Goal: Transaction & Acquisition: Purchase product/service

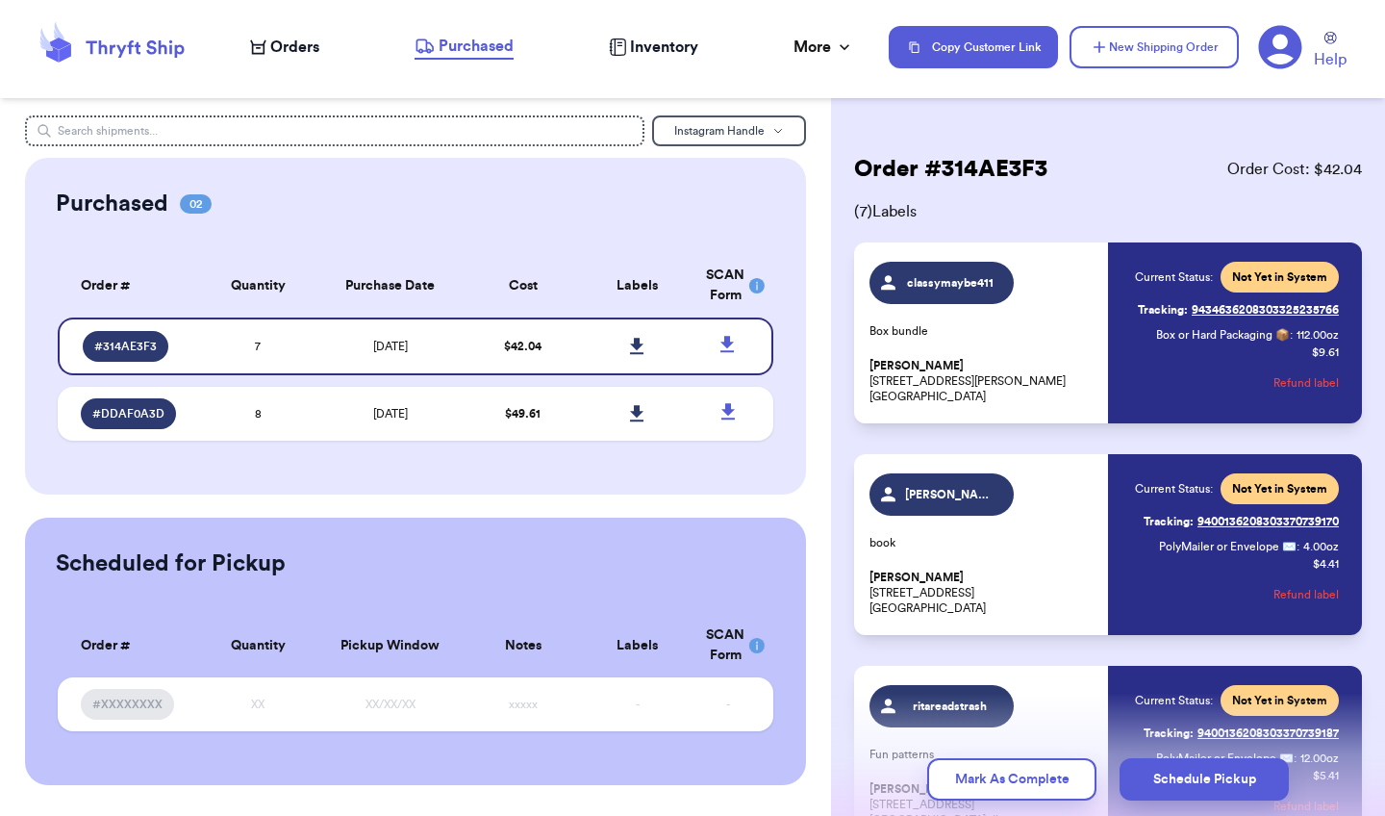
click at [300, 46] on span "Orders" at bounding box center [294, 47] width 49 height 23
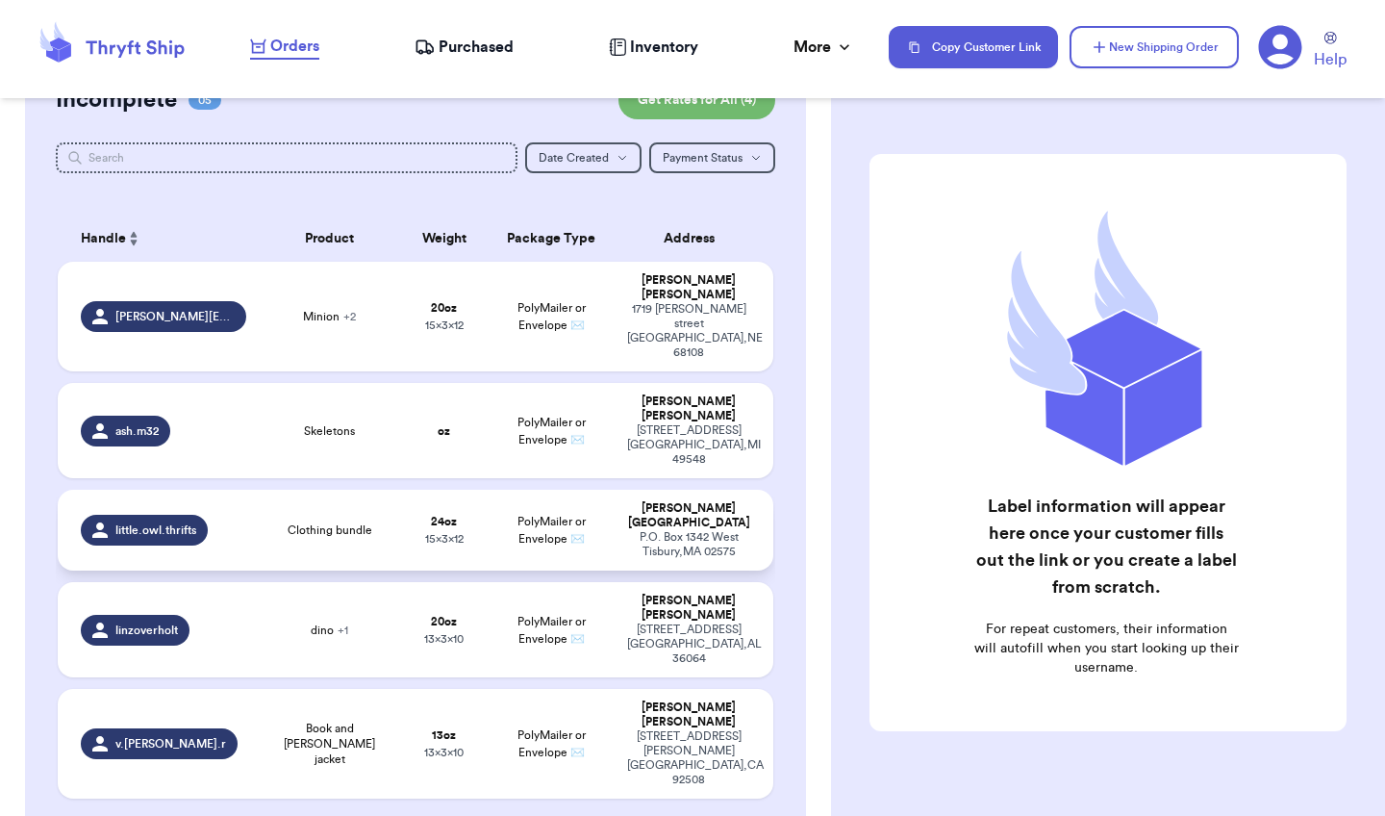
scroll to position [199, 0]
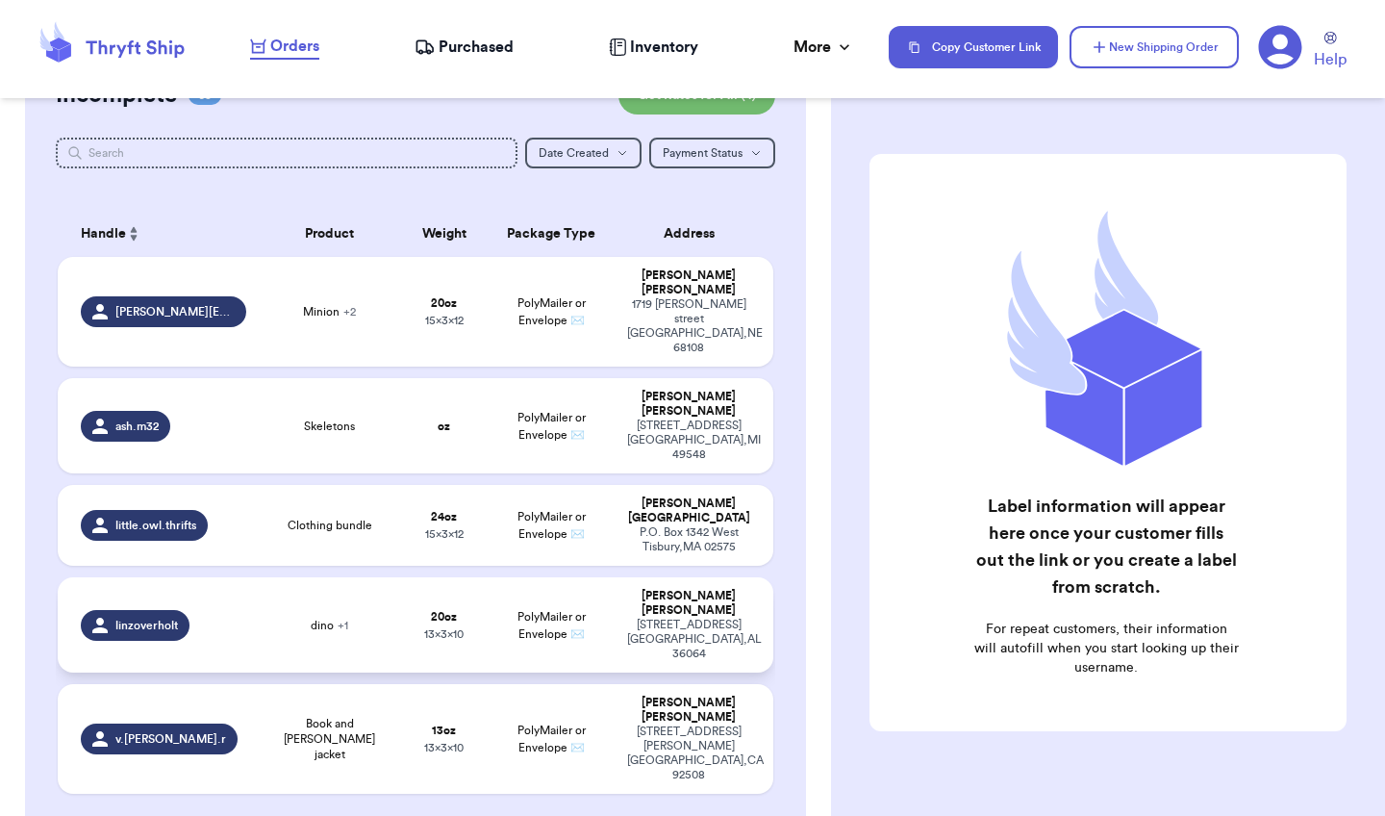
click at [567, 611] on span "PolyMailer or Envelope ✉️" at bounding box center [551, 625] width 68 height 29
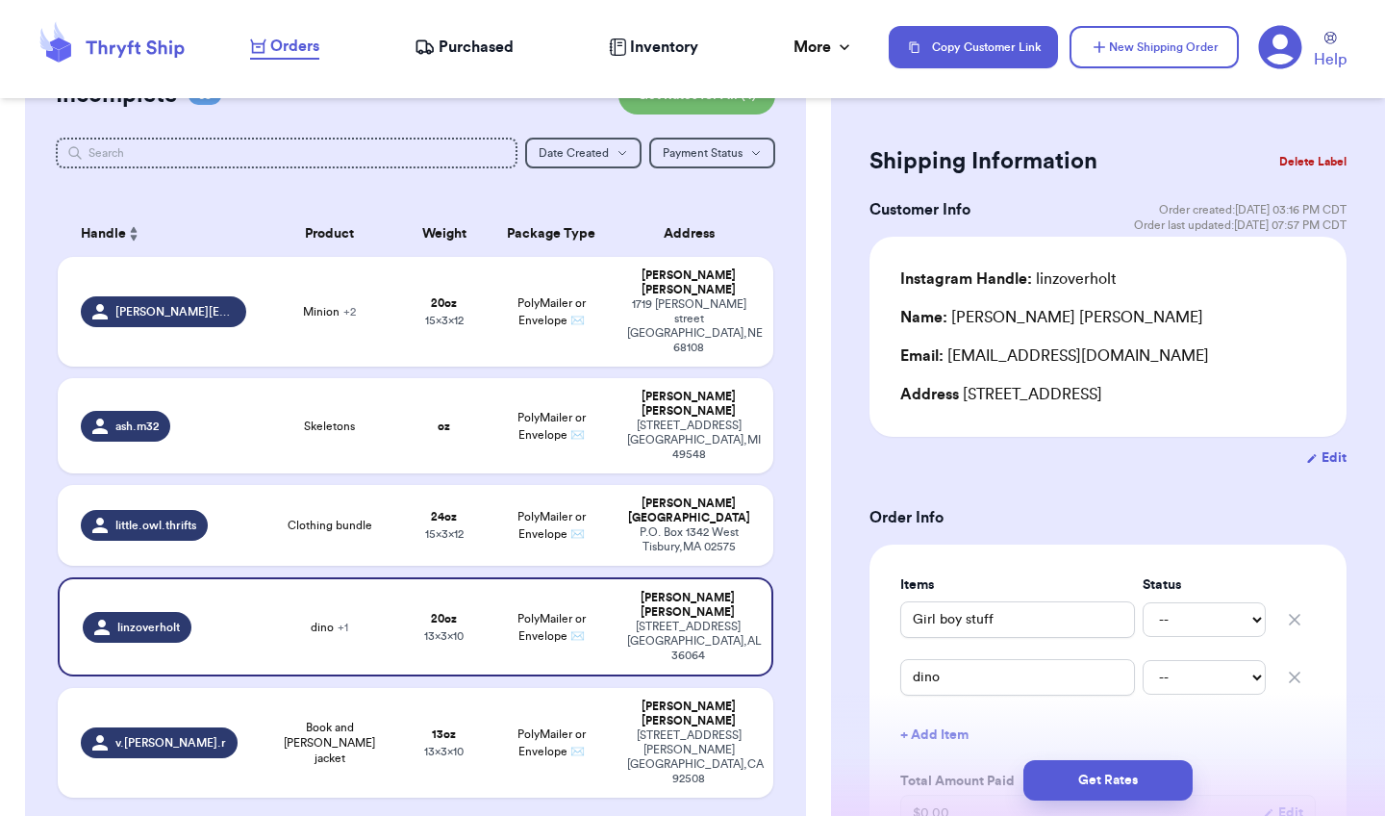
scroll to position [13, 0]
click at [590, 383] on td "PolyMailer or Envelope ✉️" at bounding box center [551, 425] width 129 height 95
type input "Skeletons"
type input "0"
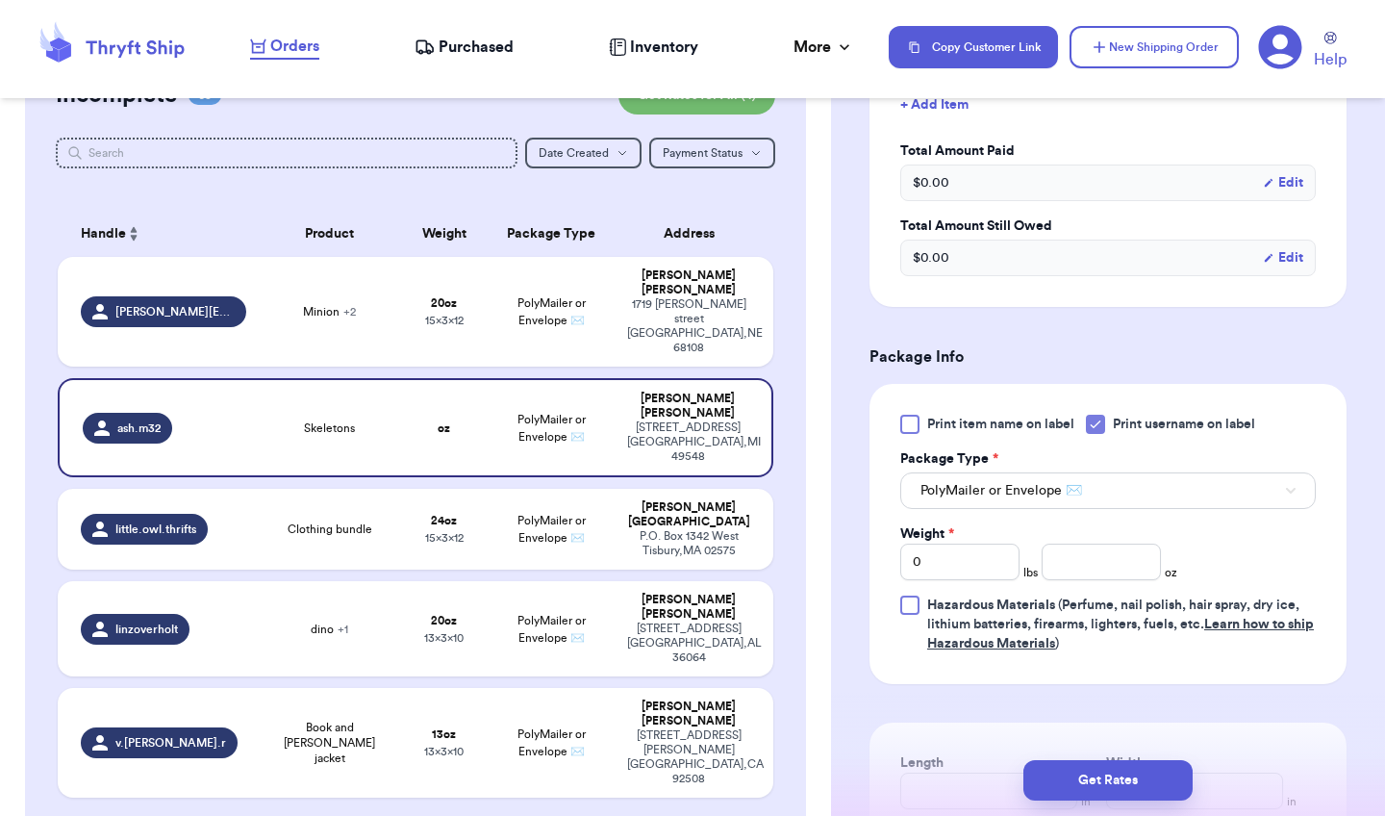
scroll to position [601, 0]
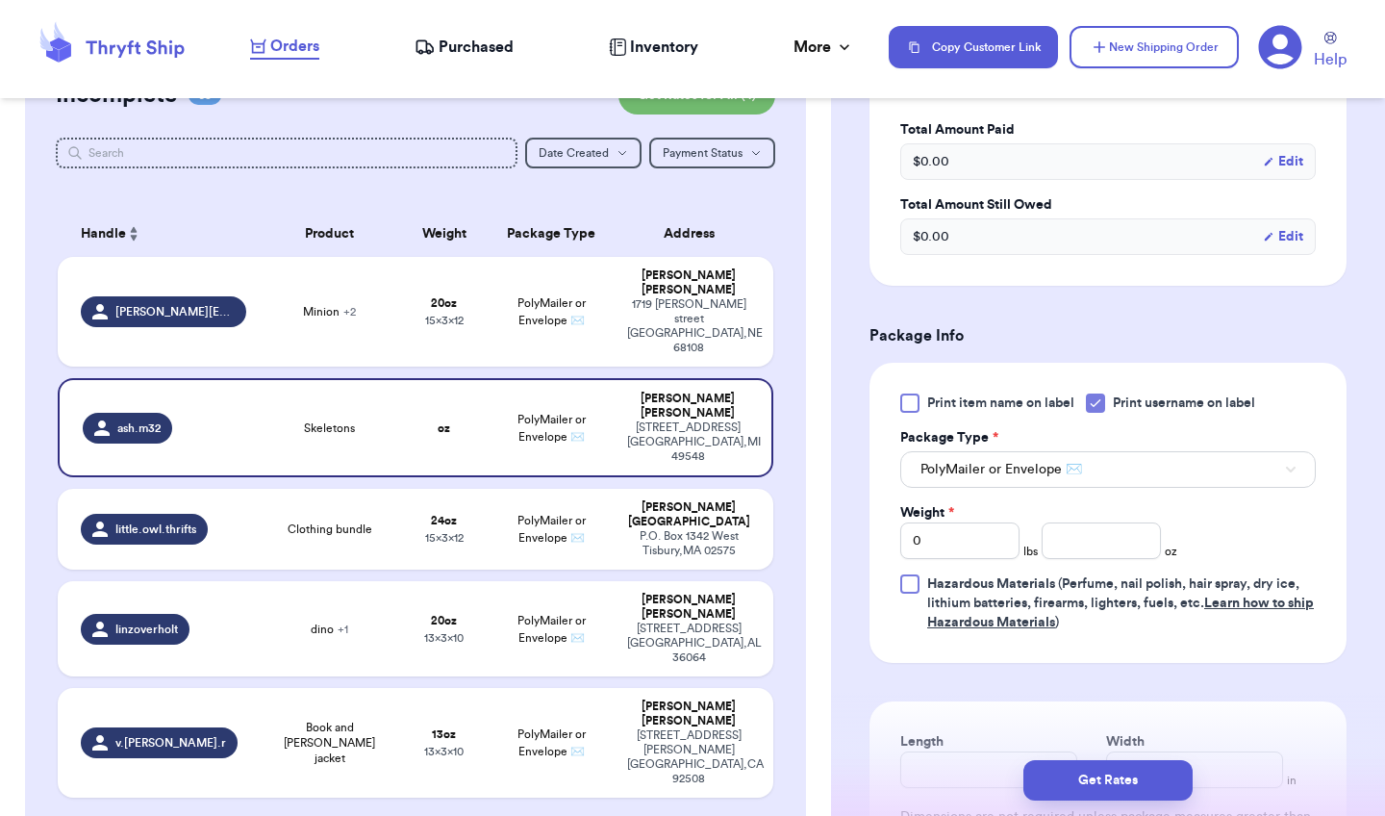
click at [919, 403] on label "Print item name on label" at bounding box center [987, 402] width 174 height 19
click at [0, 0] on input "Print item name on label" at bounding box center [0, 0] width 0 height 0
click at [1094, 404] on icon at bounding box center [1095, 402] width 15 height 15
click at [0, 0] on input "Print username on label" at bounding box center [0, 0] width 0 height 0
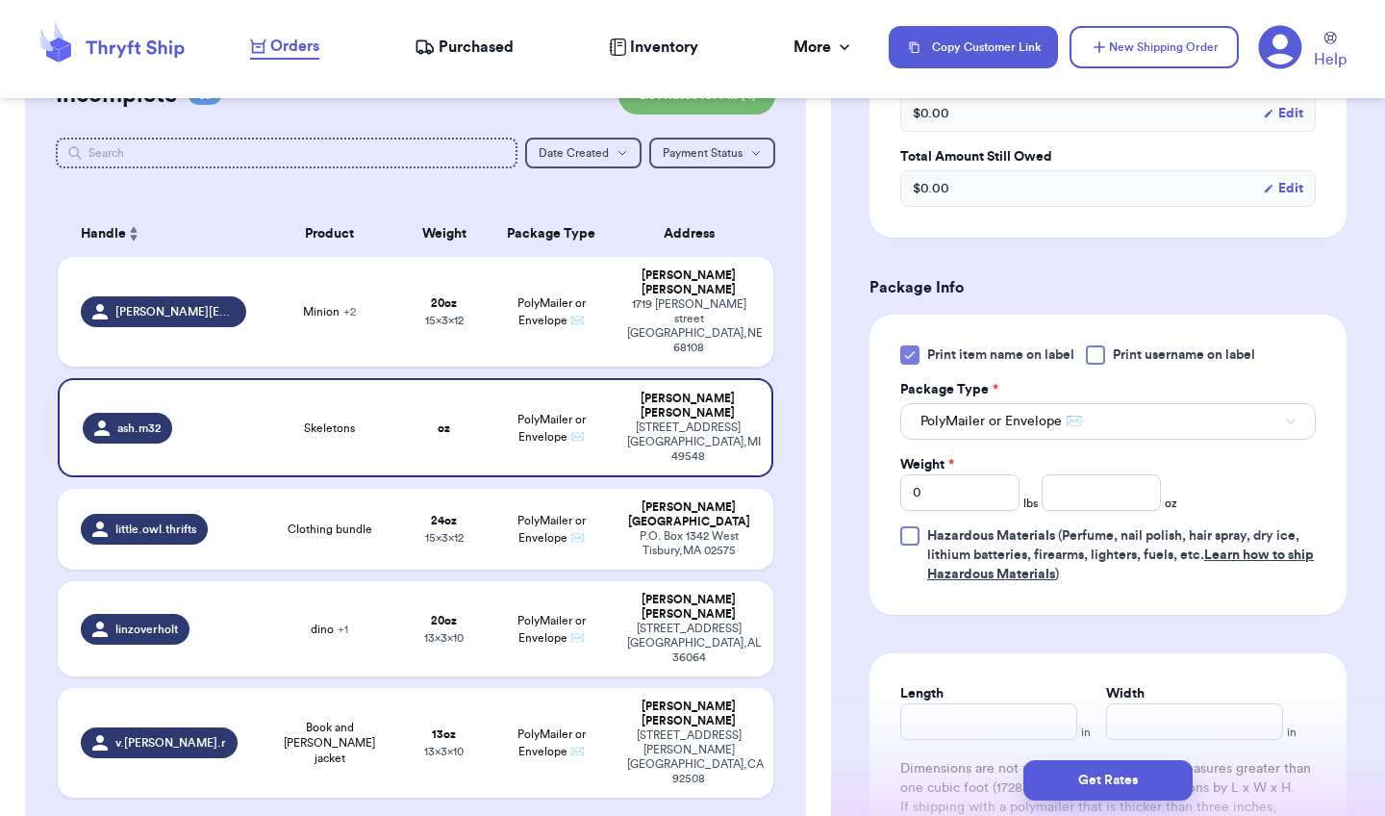
scroll to position [661, 0]
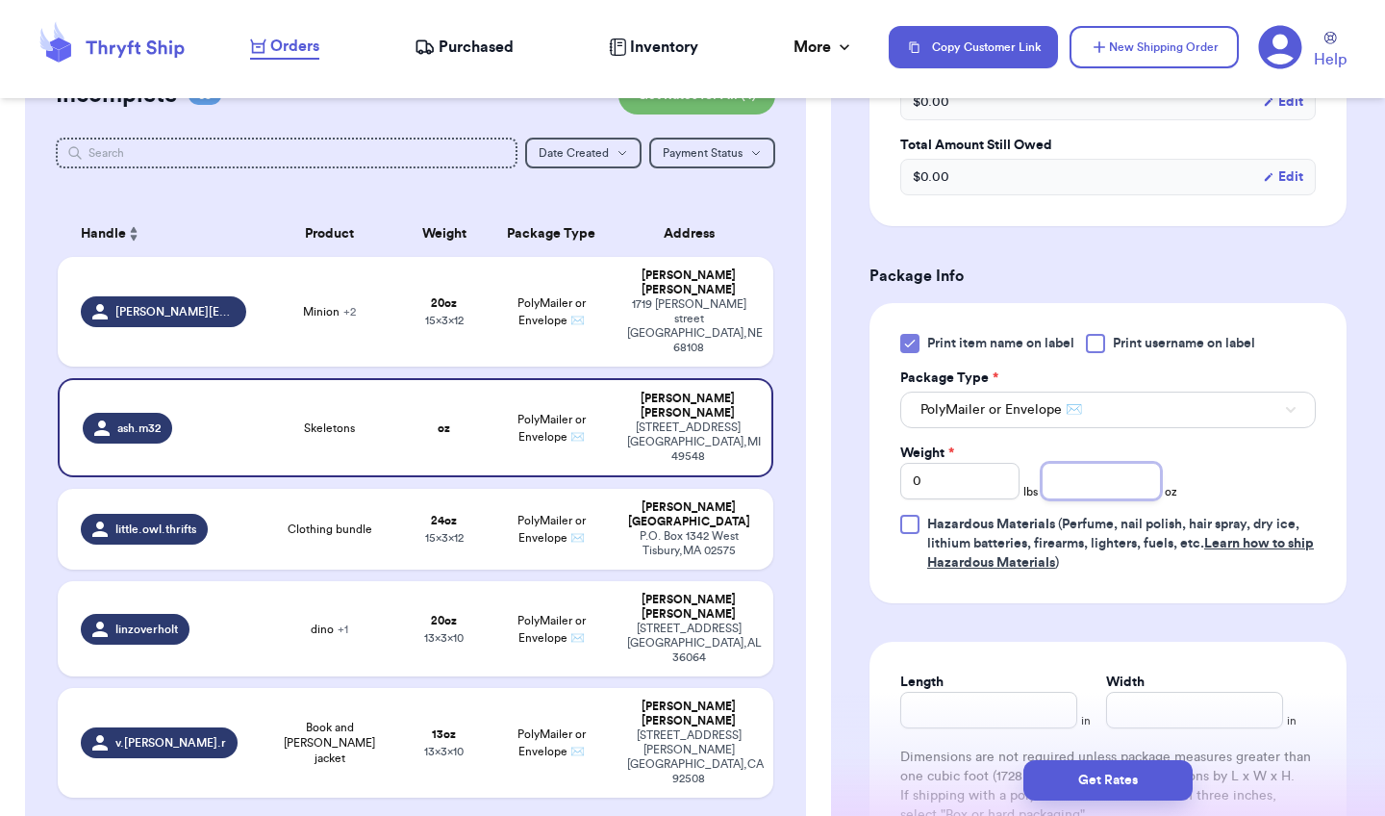
click at [1098, 482] on input "number" at bounding box center [1101, 481] width 119 height 37
type input "10"
click at [970, 718] on input "Length" at bounding box center [988, 709] width 177 height 37
type input "10"
click at [1114, 723] on input "Width *" at bounding box center [1194, 709] width 177 height 37
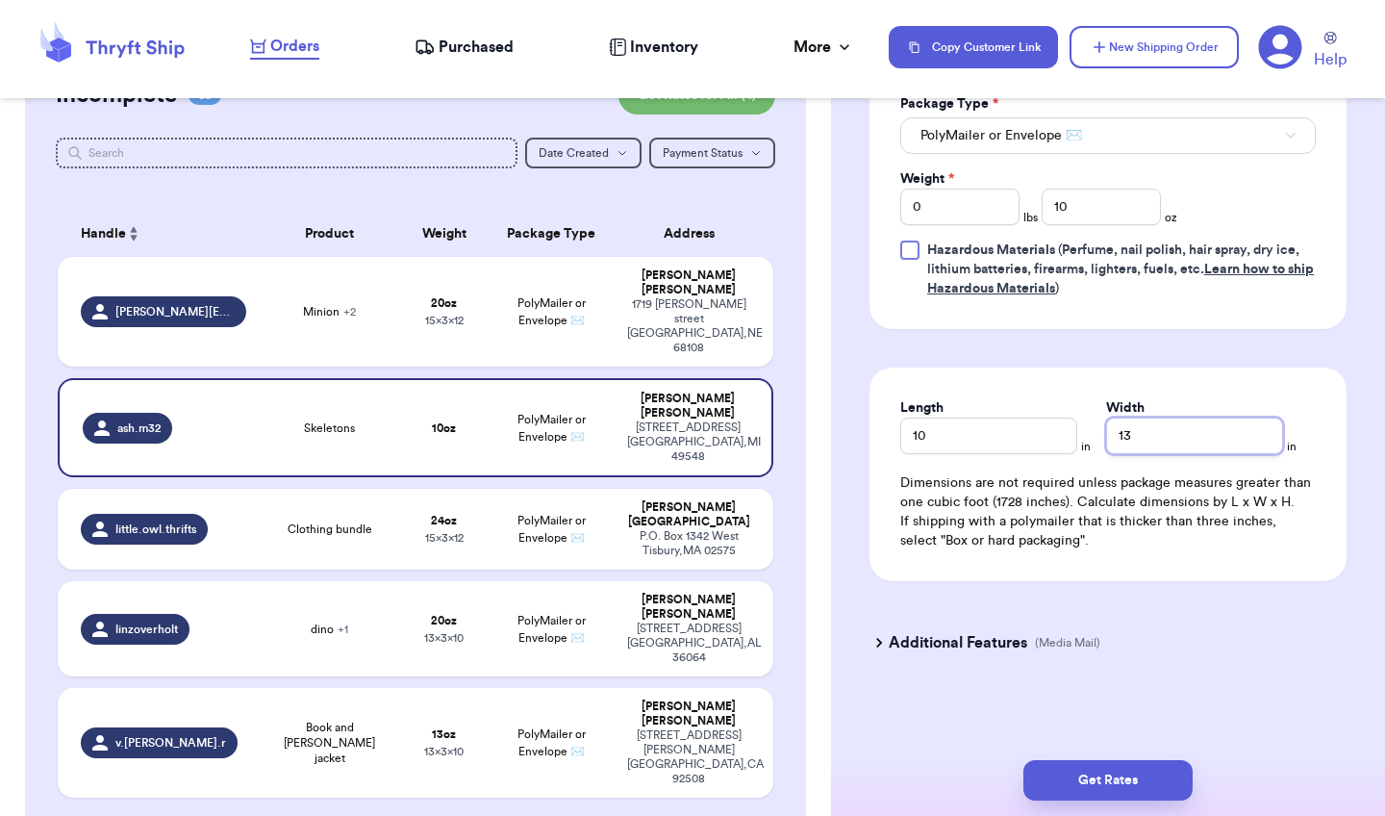
scroll to position [939, 0]
type input "13"
click at [1118, 776] on button "Get Rates" at bounding box center [1107, 780] width 169 height 40
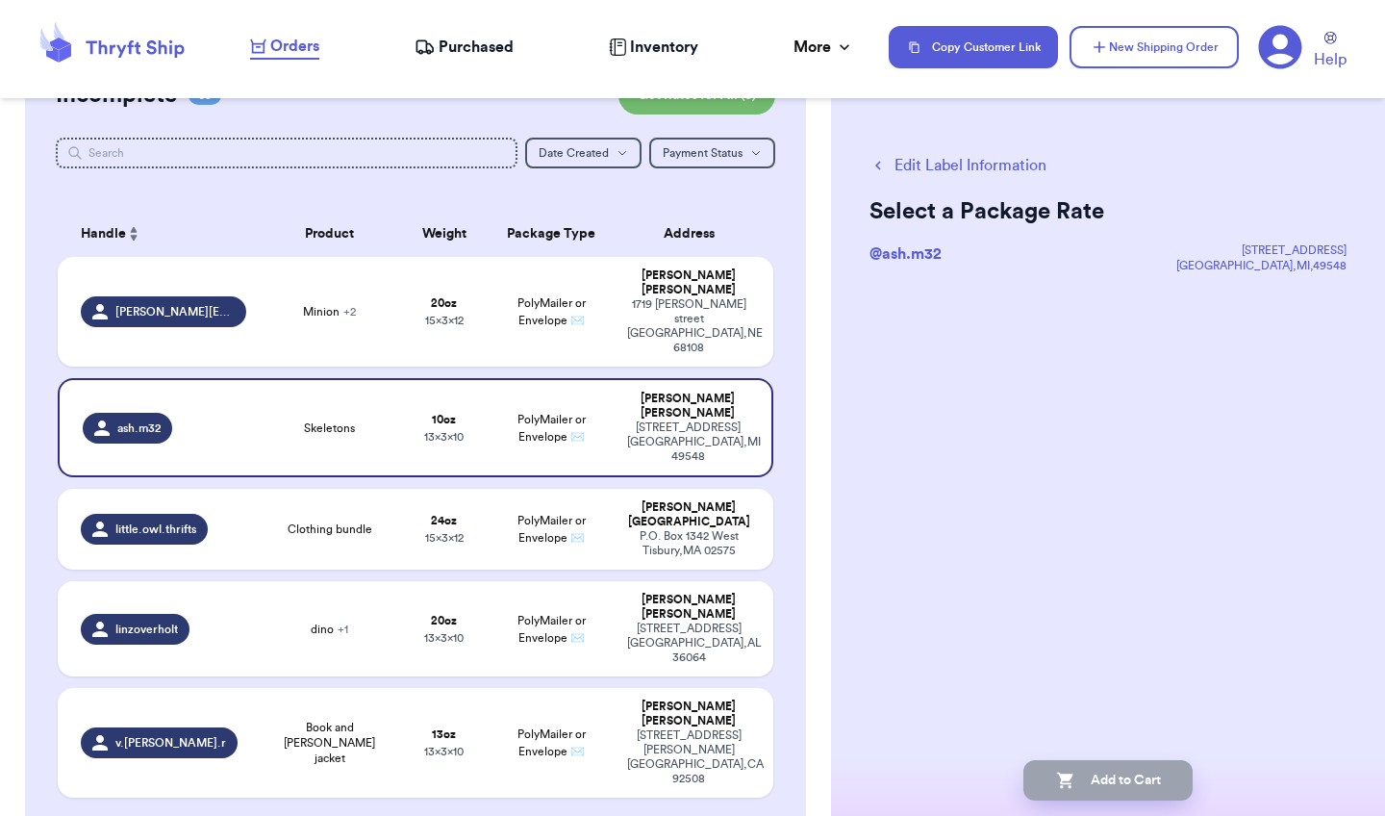
scroll to position [0, 0]
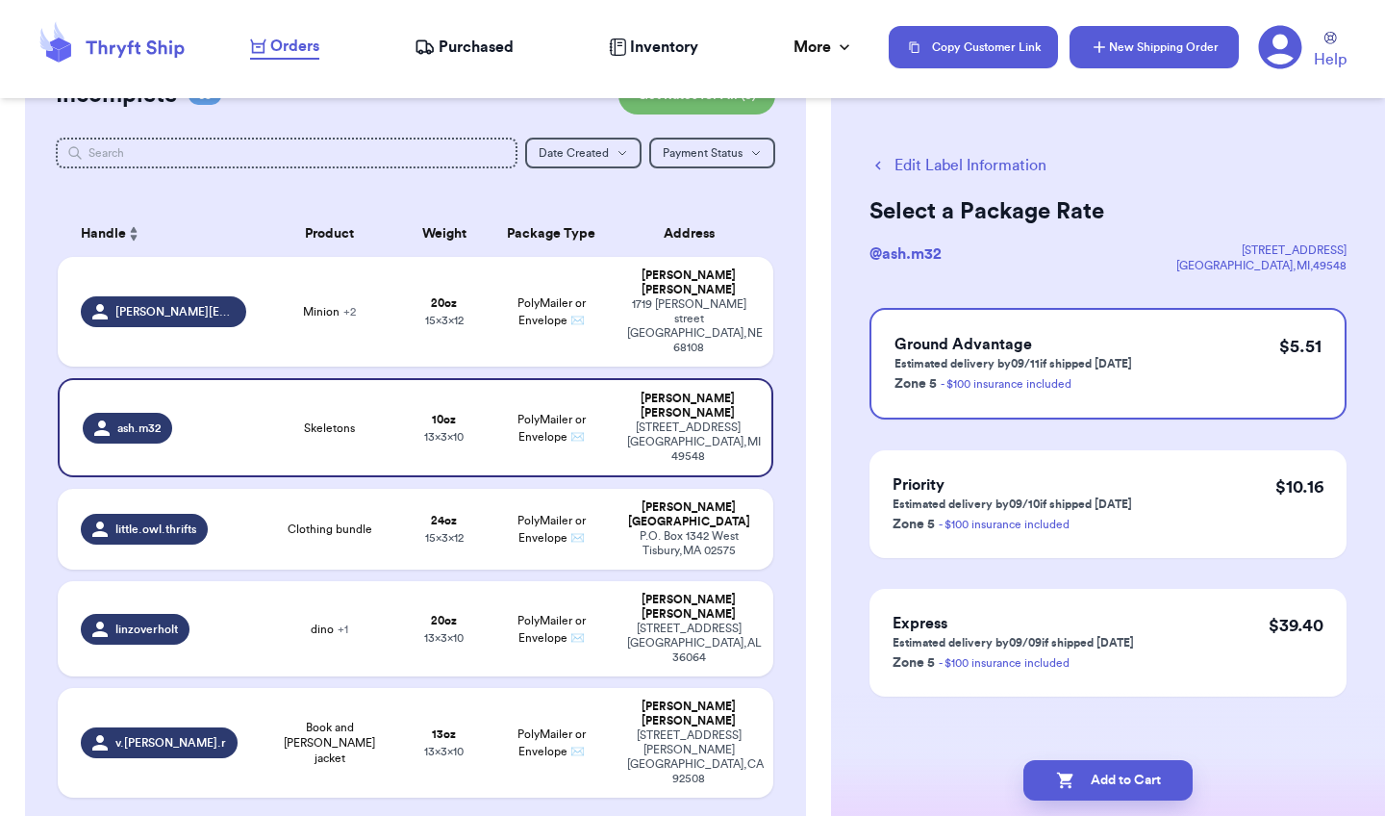
click at [1169, 50] on button "New Shipping Order" at bounding box center [1153, 47] width 169 height 42
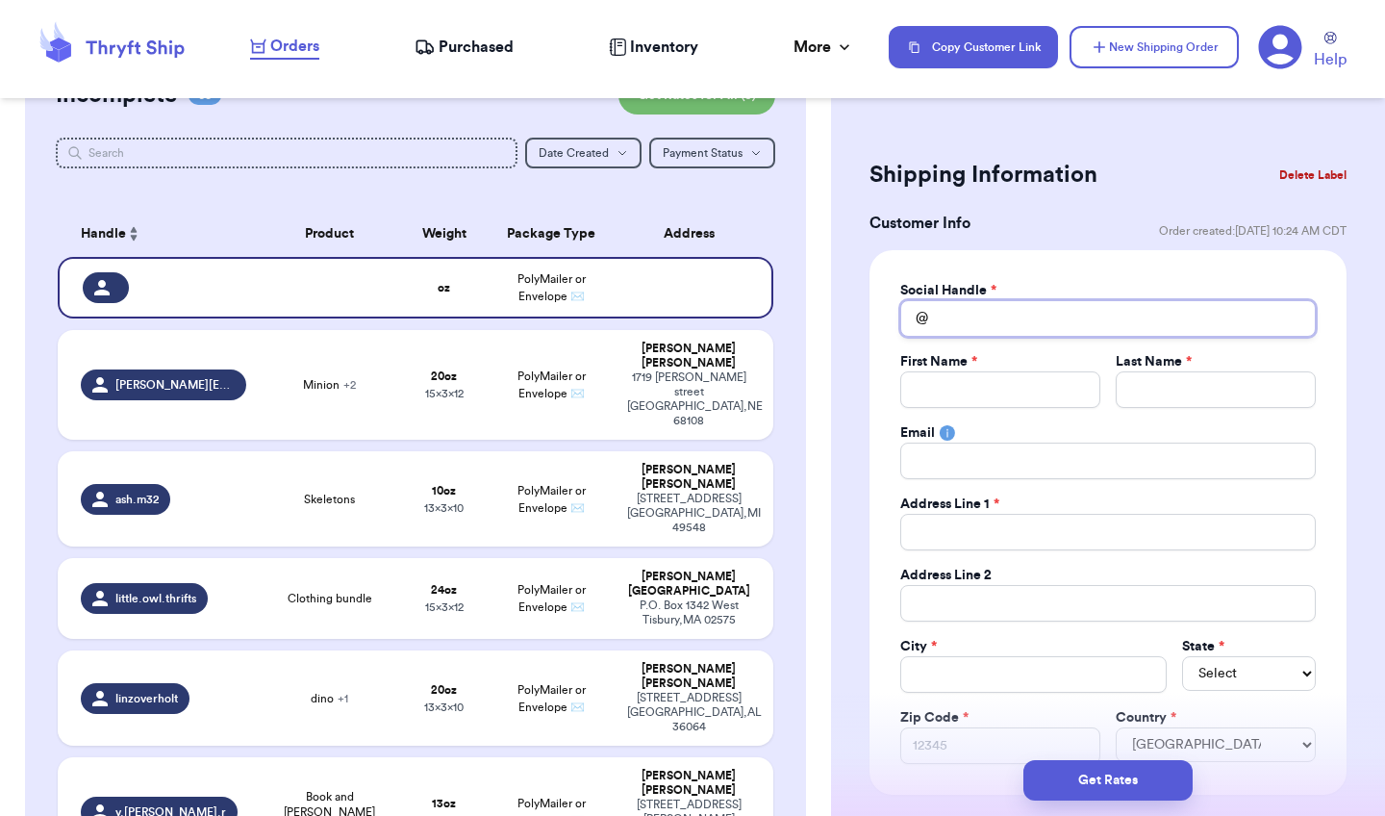
click at [981, 322] on input "Total Amount Paid" at bounding box center [1107, 318] width 415 height 37
type input "b"
type input "ba"
type input "bai"
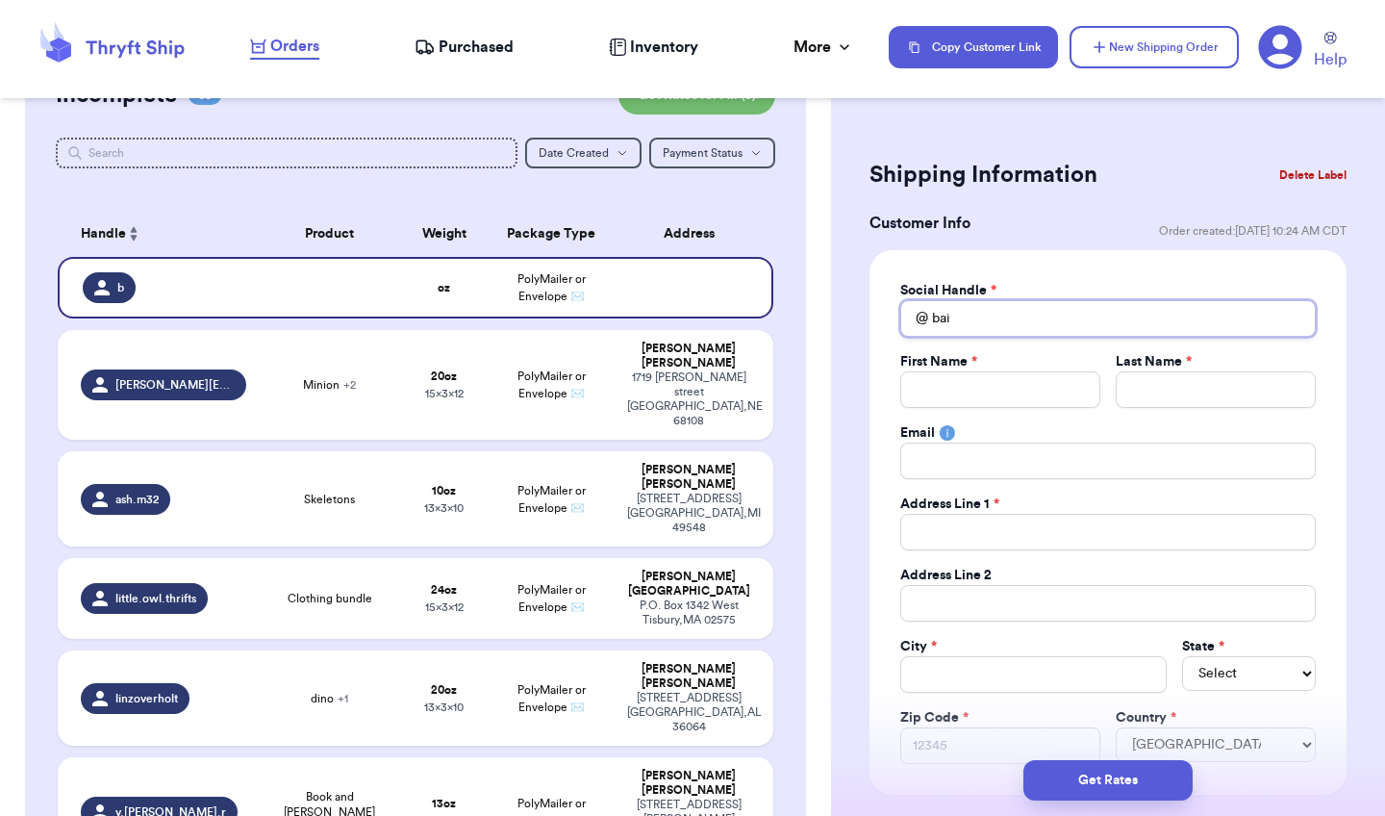
type input "bail"
type input "bailr"
type input "bail"
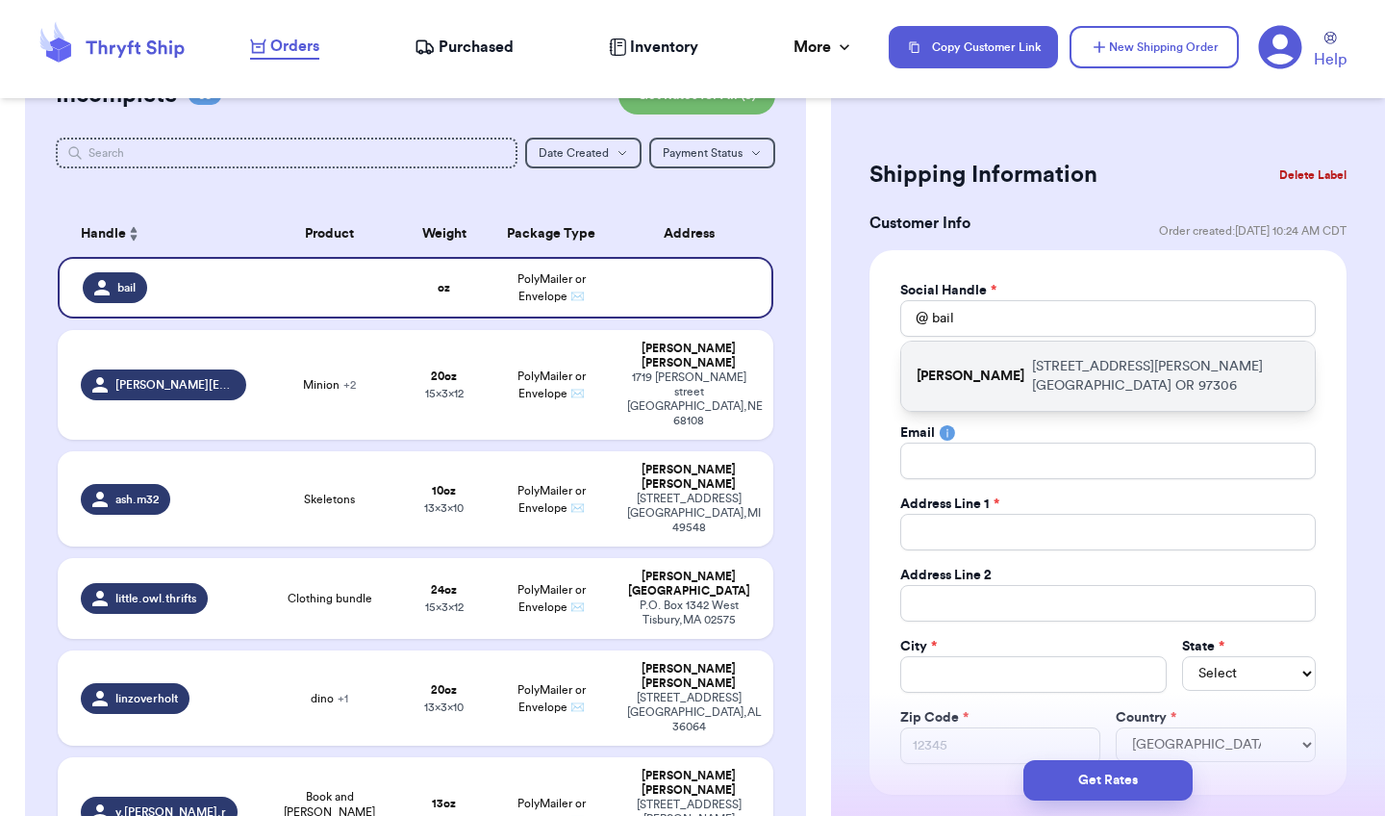
click at [993, 377] on div "baileygallardo [STREET_ADDRESS][PERSON_NAME]" at bounding box center [1108, 375] width 414 height 69
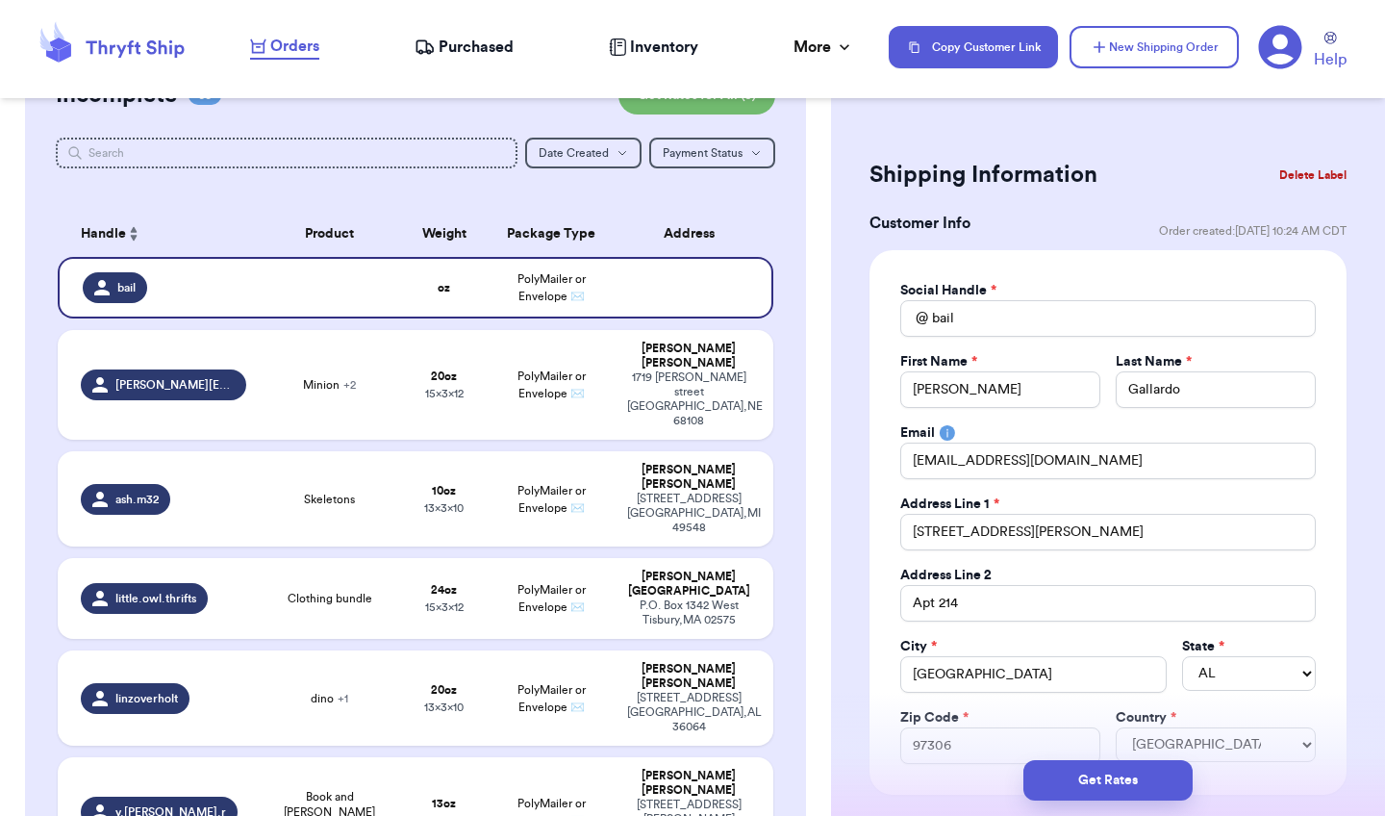
type input "[PERSON_NAME]"
type input "Gallardo"
type input "[EMAIL_ADDRESS][DOMAIN_NAME]"
type input "[STREET_ADDRESS][PERSON_NAME]"
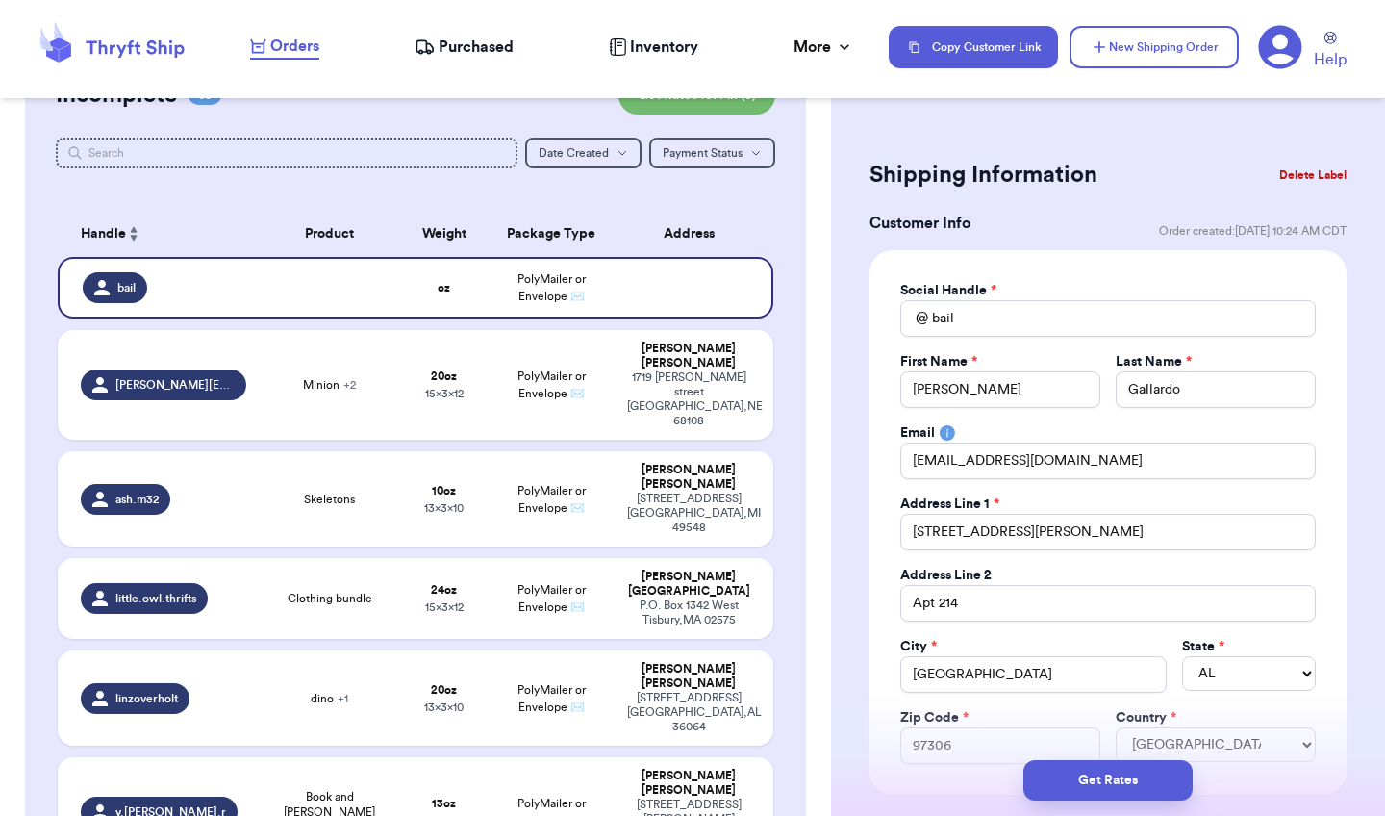
type input "Apt 214"
type input "[GEOGRAPHIC_DATA]"
select select "OR"
type input "97306"
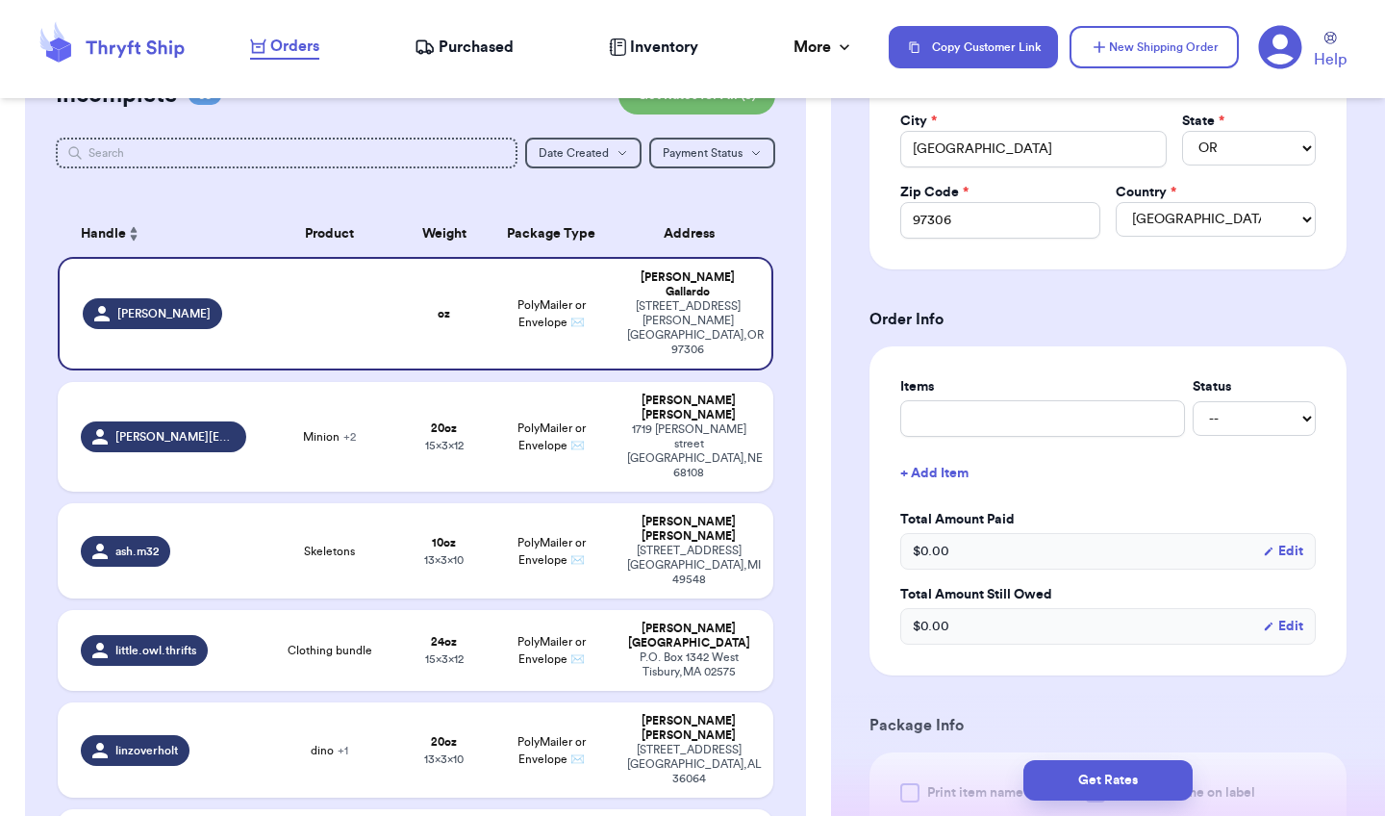
scroll to position [531, 0]
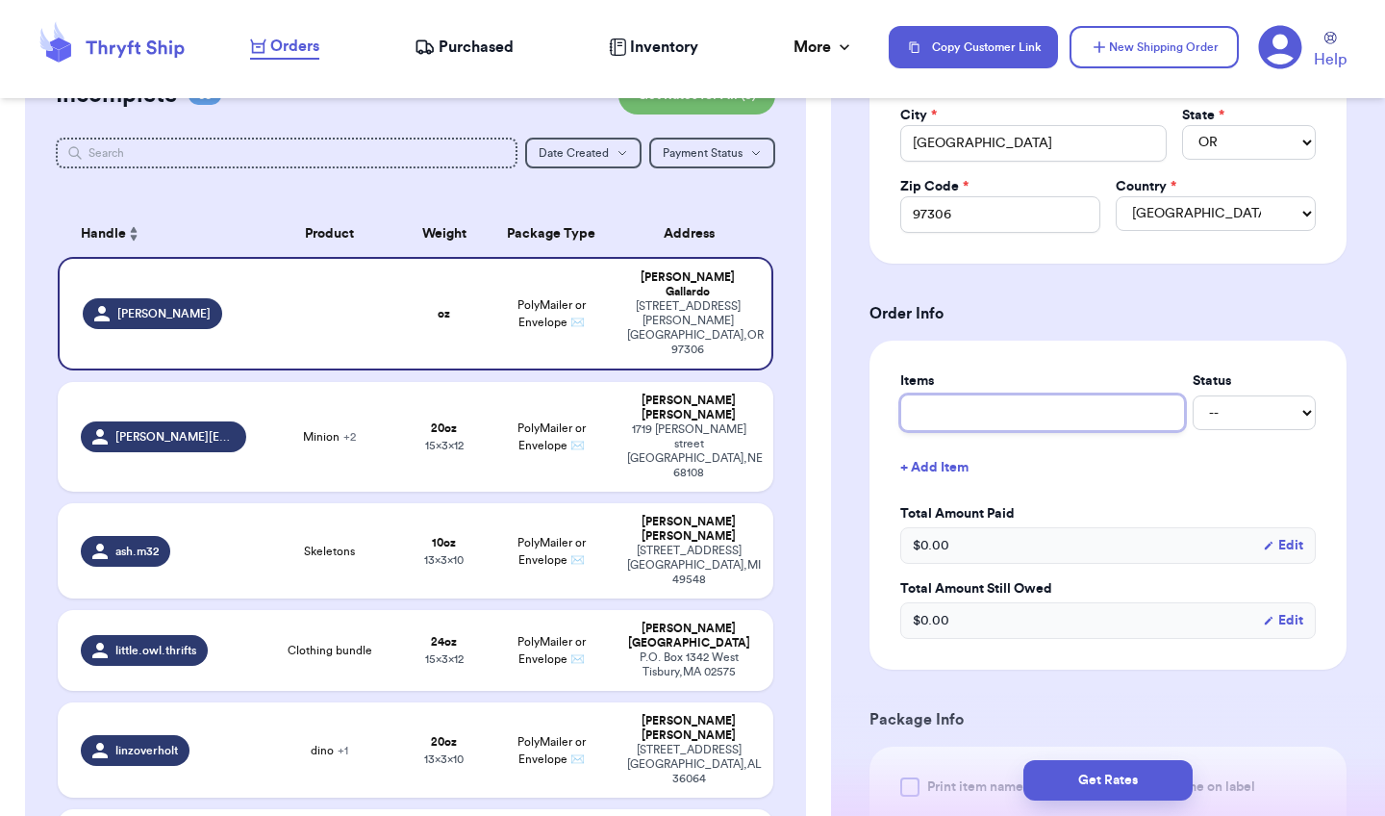
type input "g"
type input "gi"
type input "gir"
type input "girl"
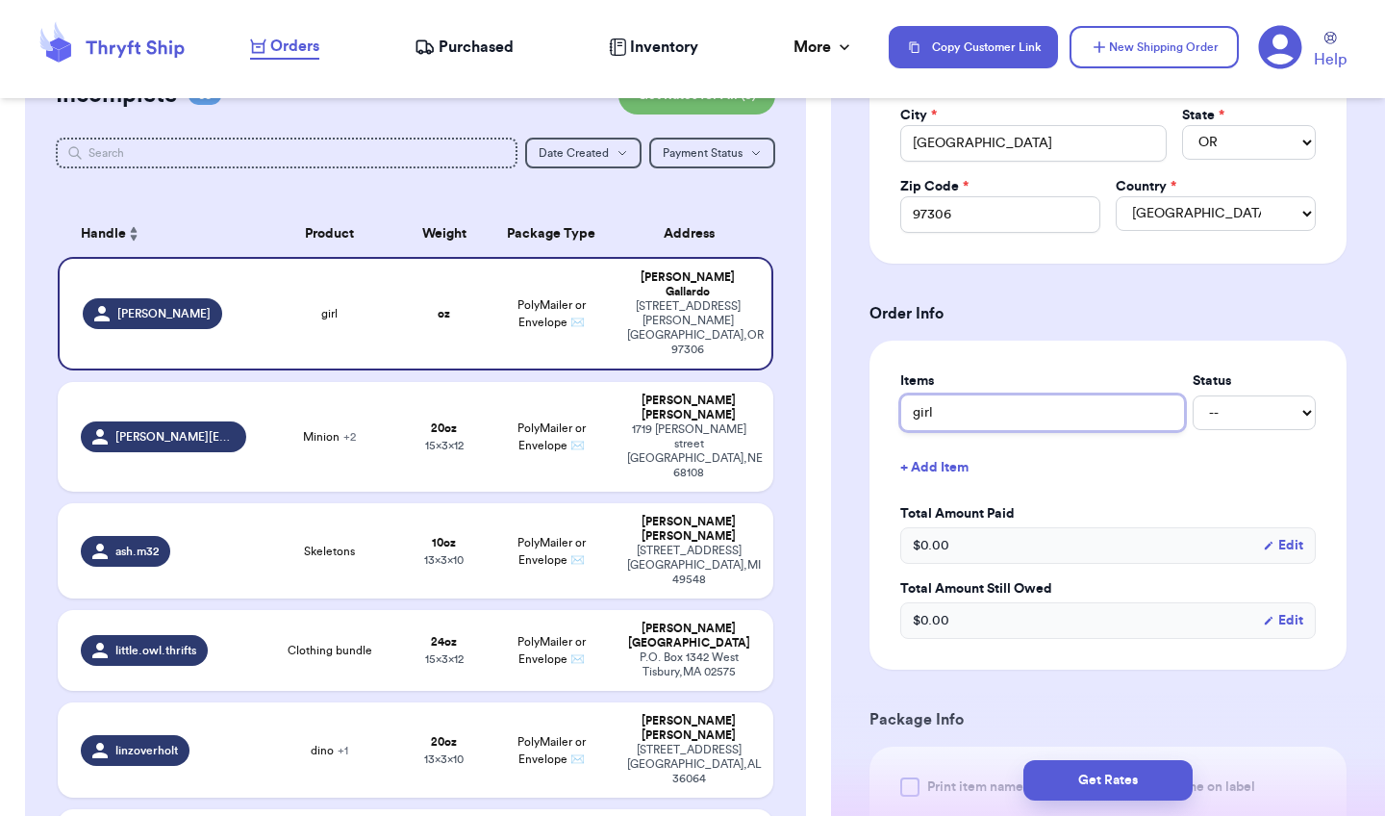
type input "girl b"
type input "girl bu"
type input "girl bun"
type input "girl bund"
type input "girl bundl"
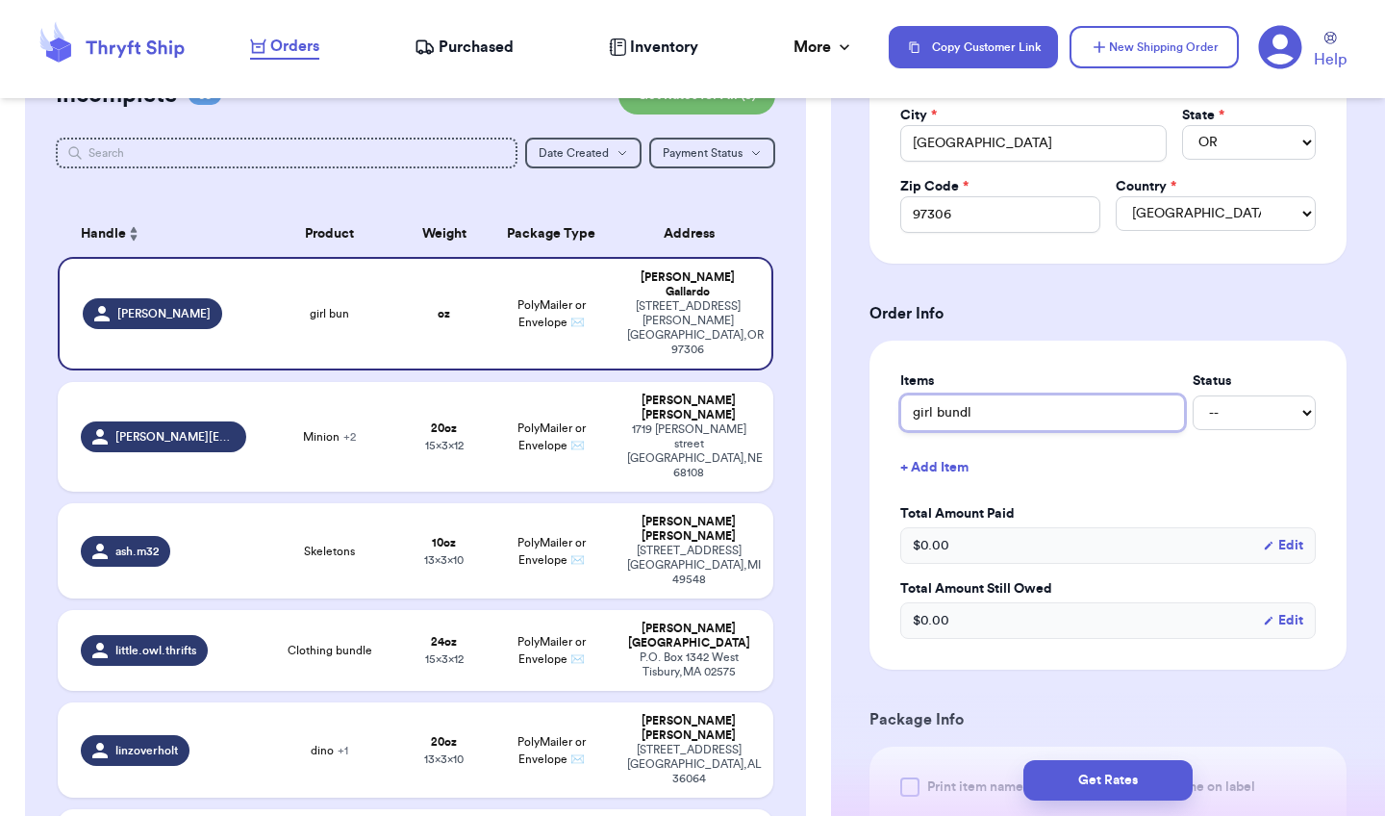
type input "girl bundle"
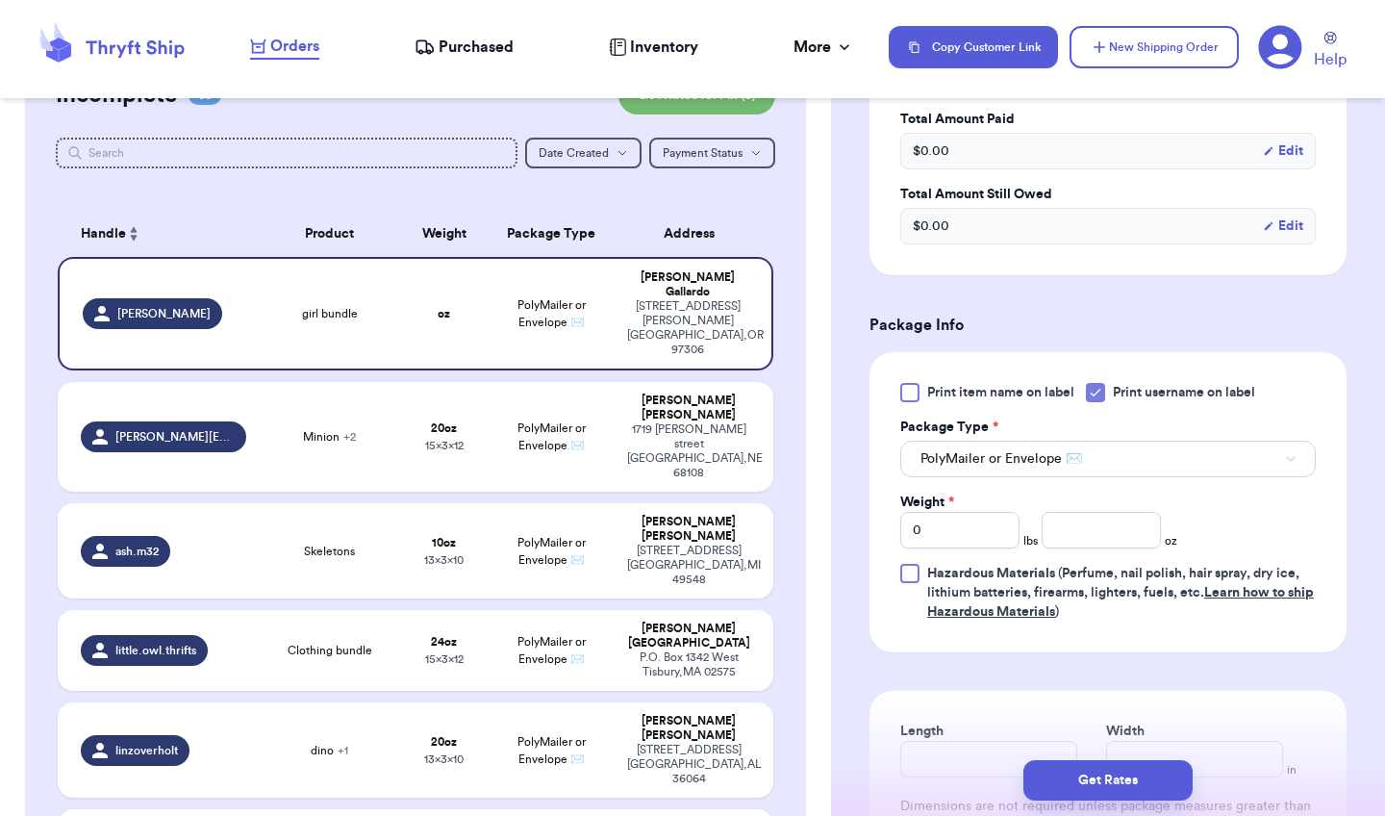
scroll to position [968, 0]
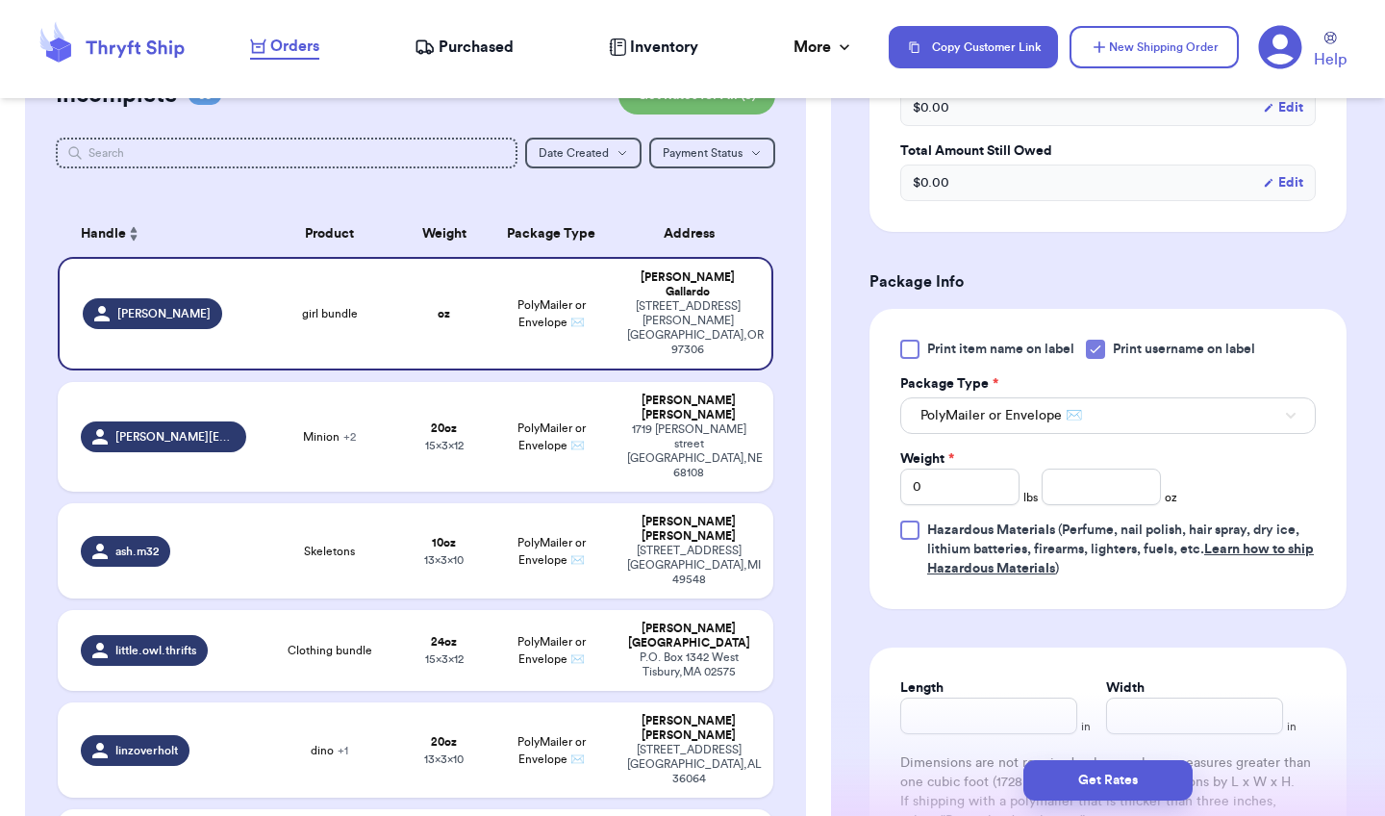
type input "girl bundle"
click at [954, 488] on input "0" at bounding box center [959, 486] width 119 height 37
type input "1"
click at [1111, 488] on input "number" at bounding box center [1101, 486] width 119 height 37
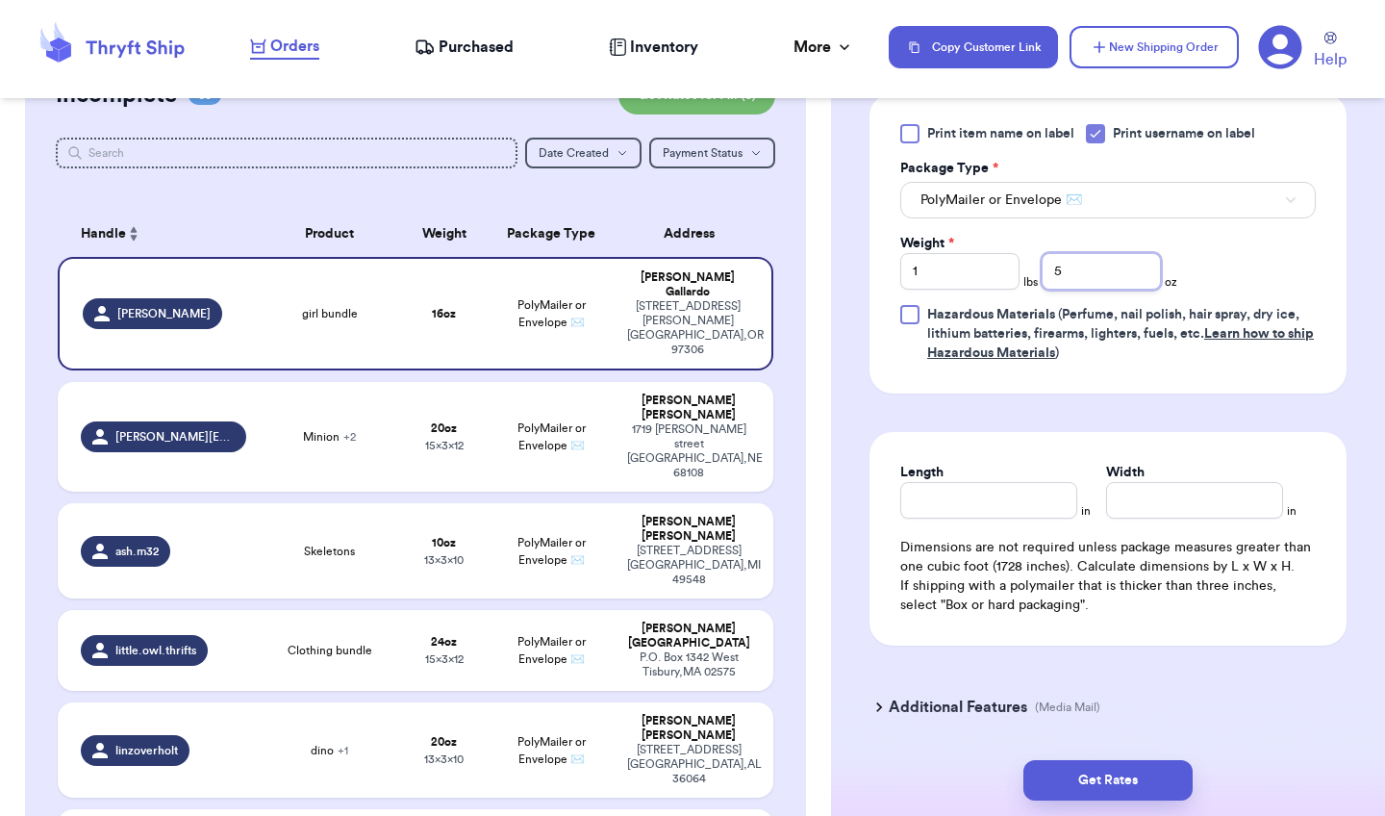
scroll to position [1196, 0]
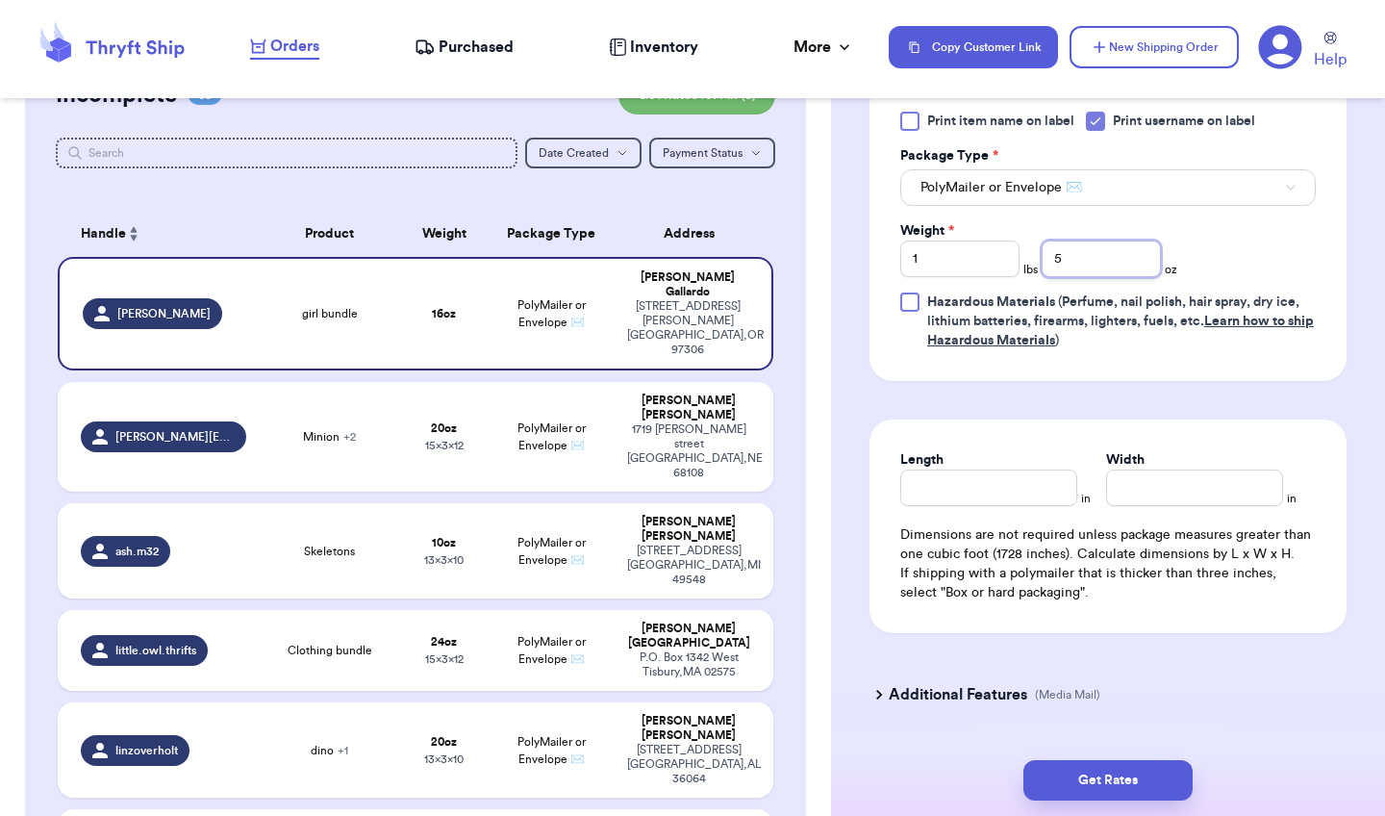
type input "5"
click at [999, 491] on input "Length" at bounding box center [988, 487] width 177 height 37
type input "12"
click at [1163, 490] on input "Width *" at bounding box center [1194, 487] width 177 height 37
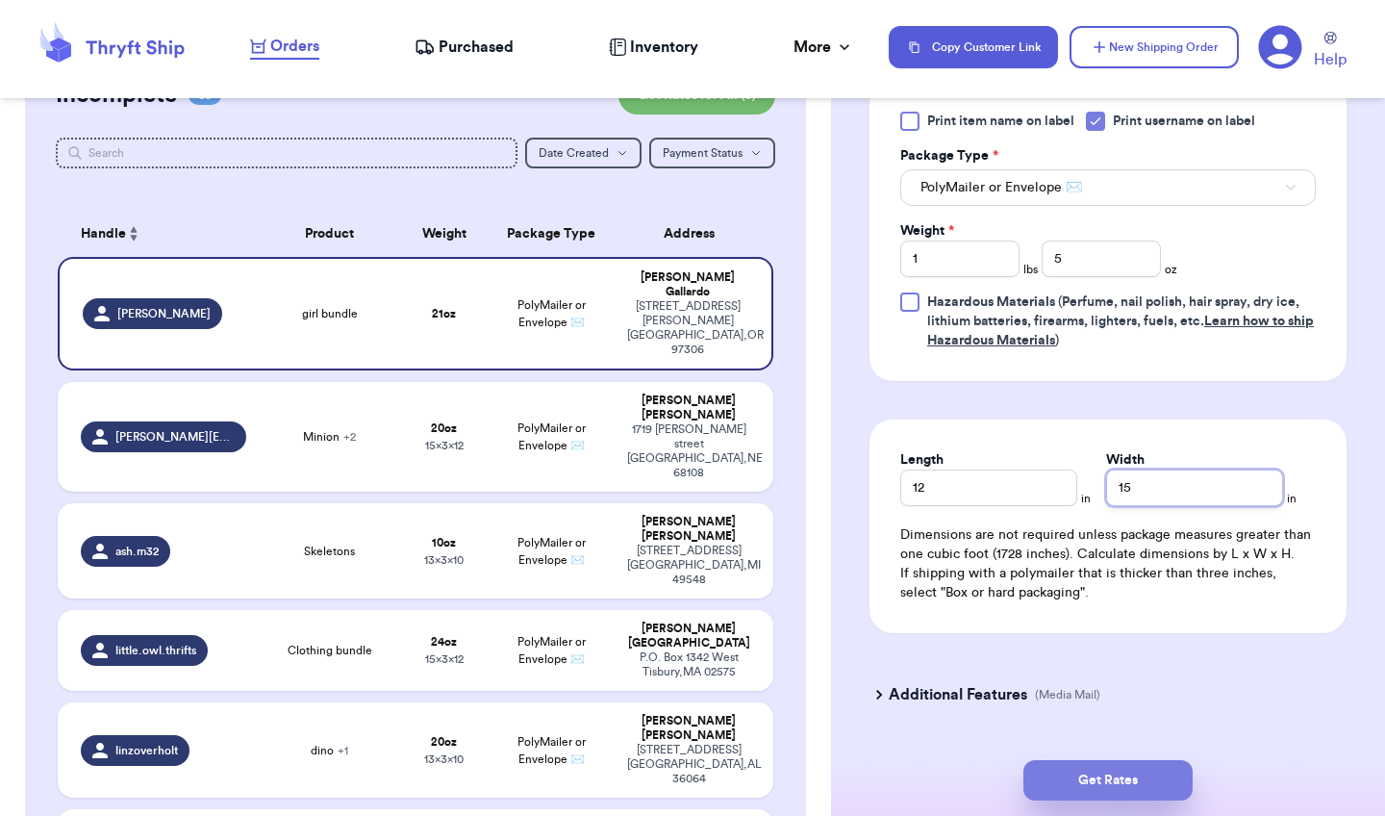
type input "15"
click at [1147, 791] on button "Get Rates" at bounding box center [1107, 780] width 169 height 40
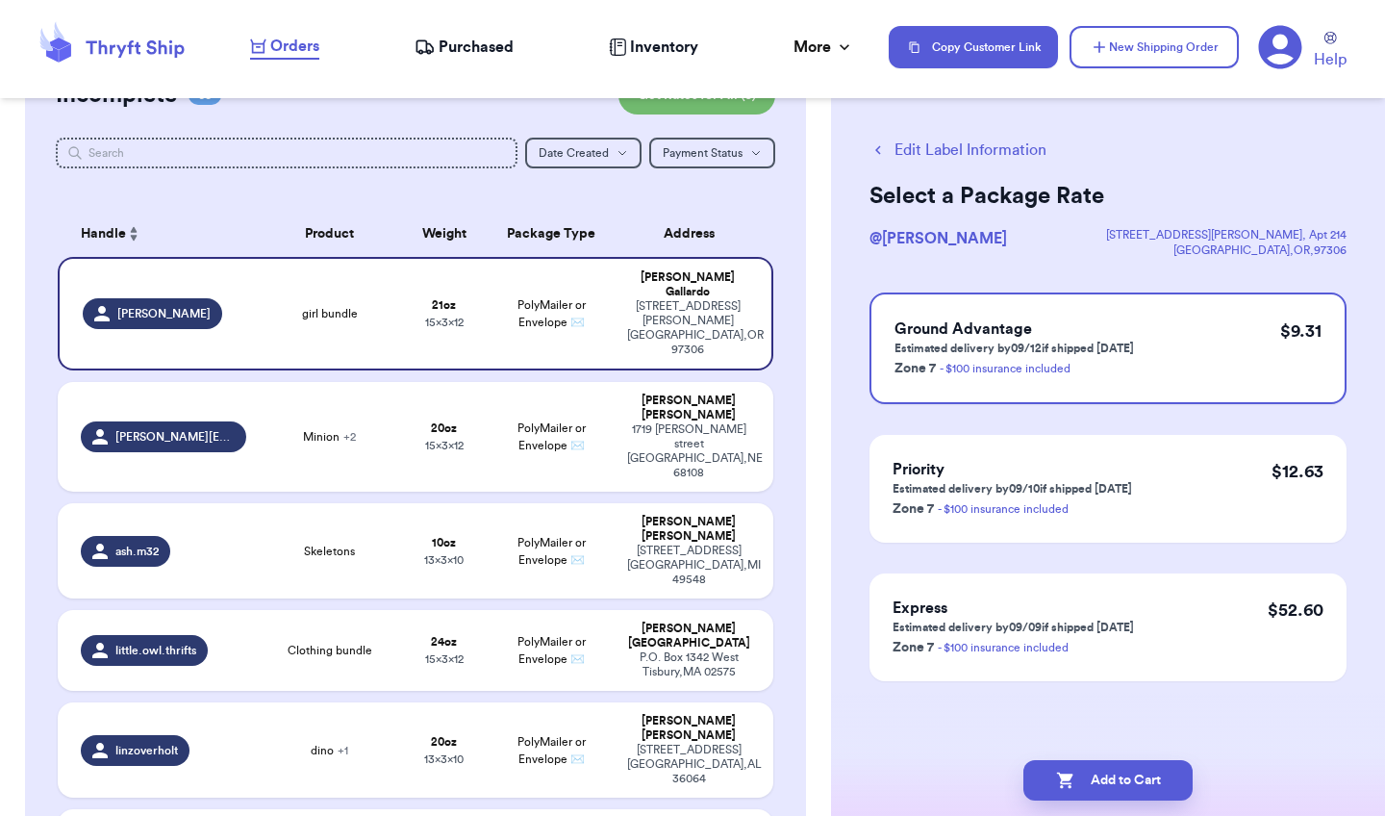
scroll to position [0, 0]
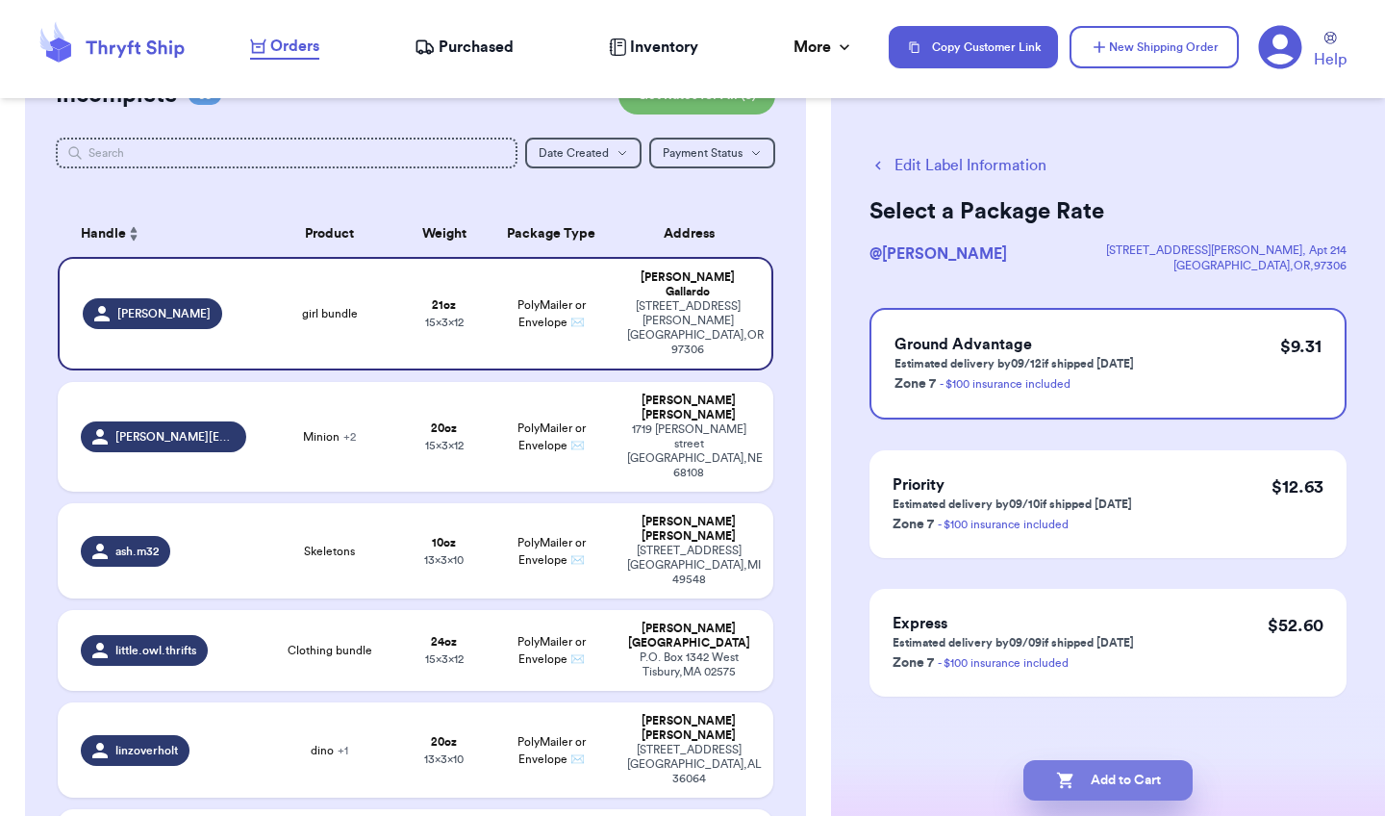
click at [1117, 781] on button "Add to Cart" at bounding box center [1107, 780] width 169 height 40
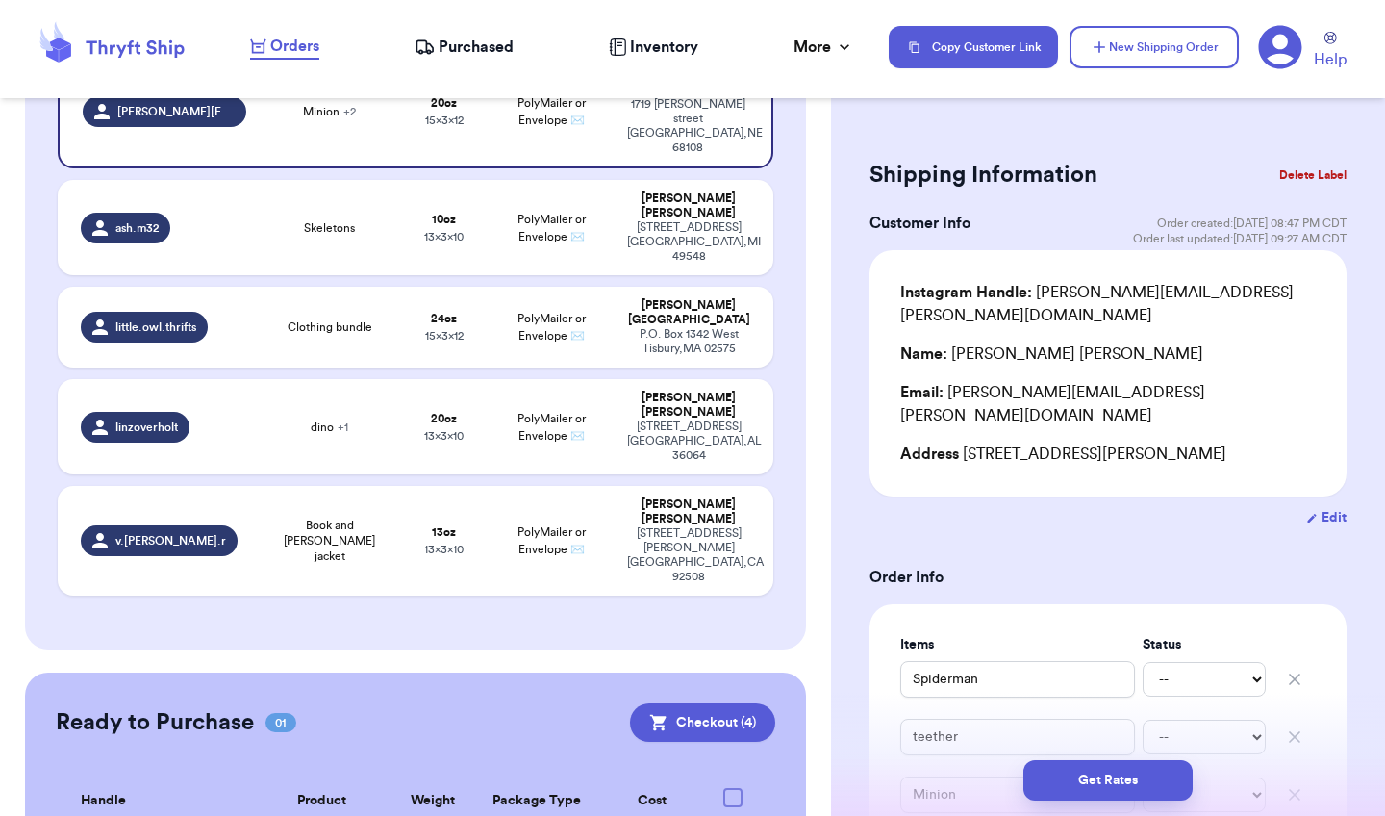
scroll to position [400, 0]
click at [698, 704] on button "Checkout ( 4 )" at bounding box center [702, 723] width 145 height 38
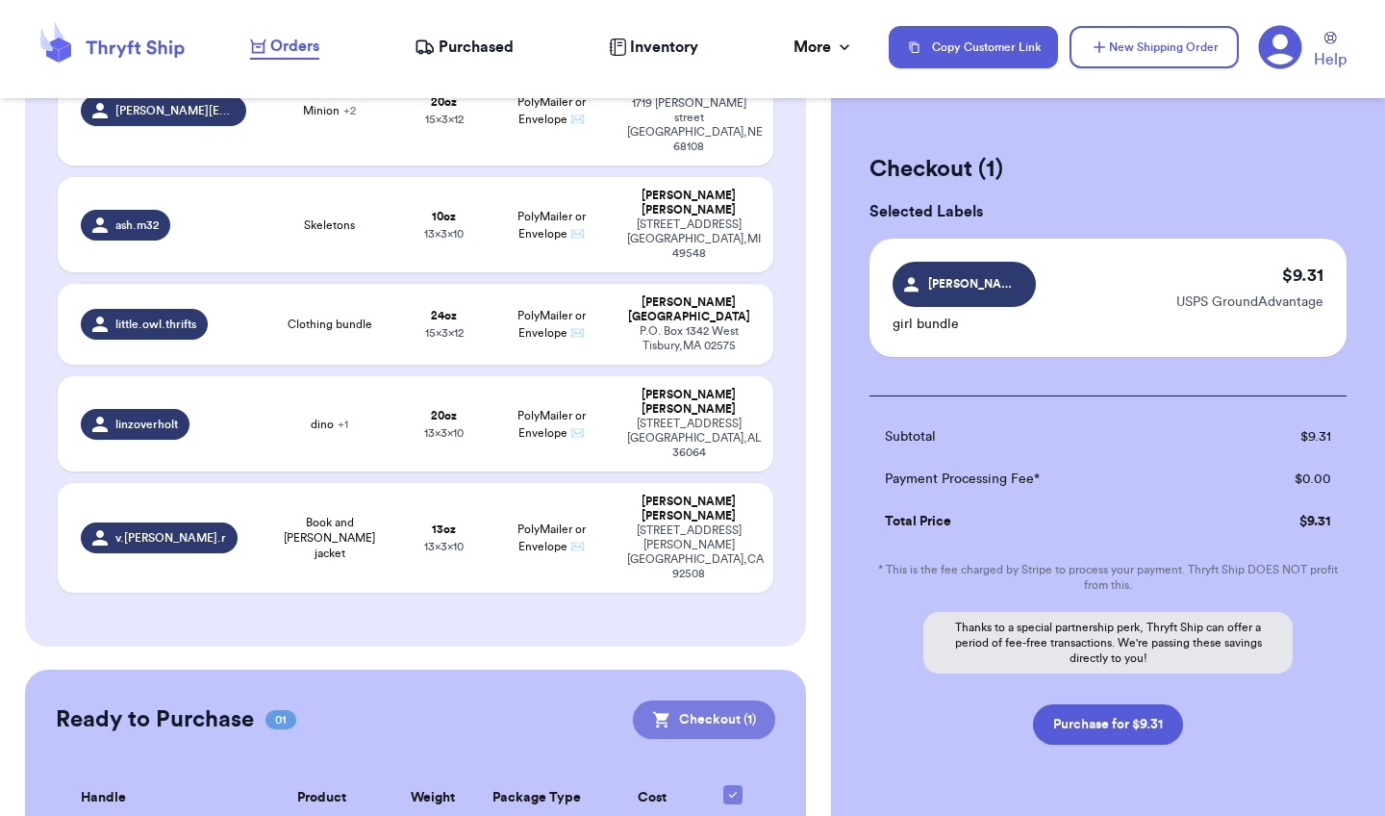
scroll to position [396, 0]
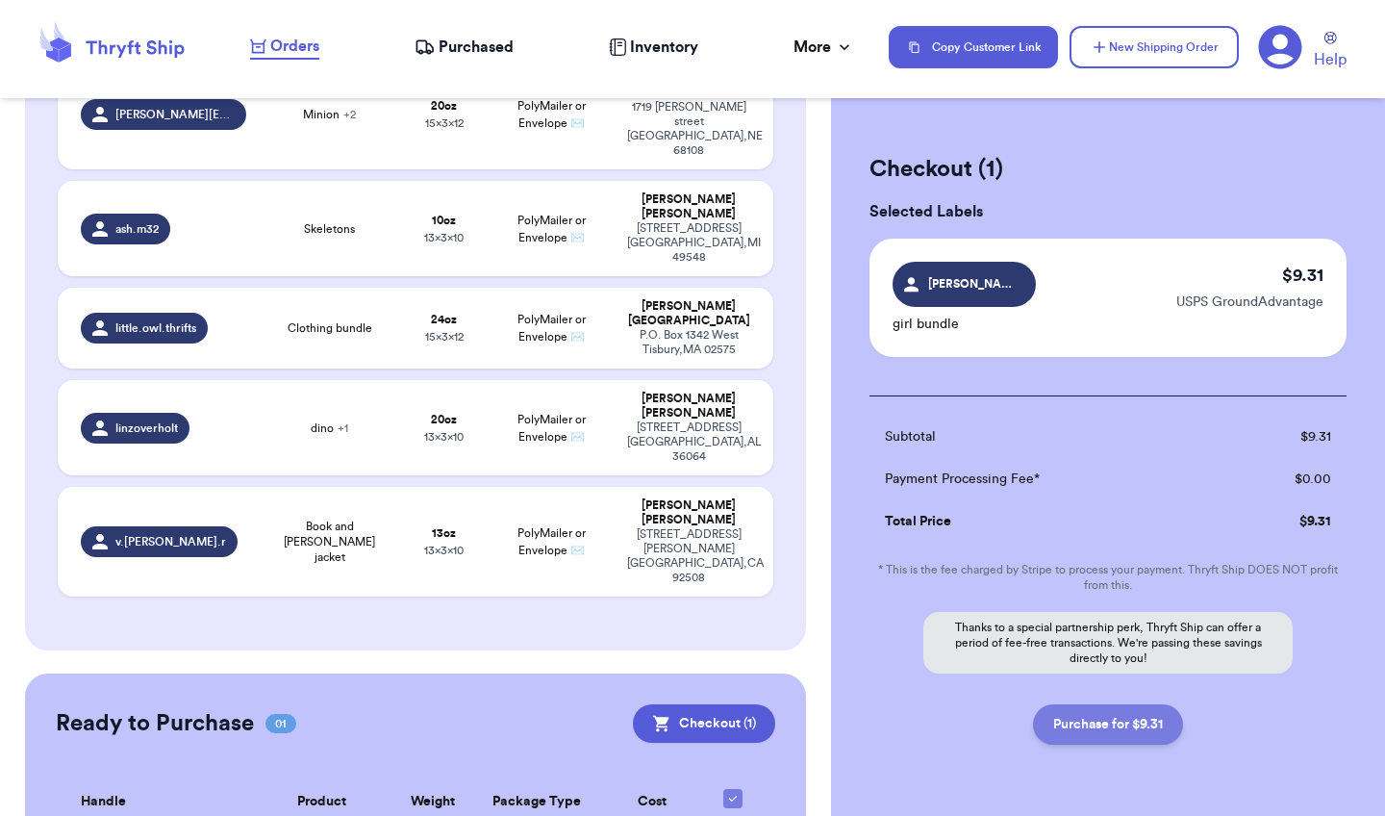
click at [1119, 730] on button "Purchase for $9.31" at bounding box center [1108, 724] width 150 height 40
checkbox input "false"
checkbox input "true"
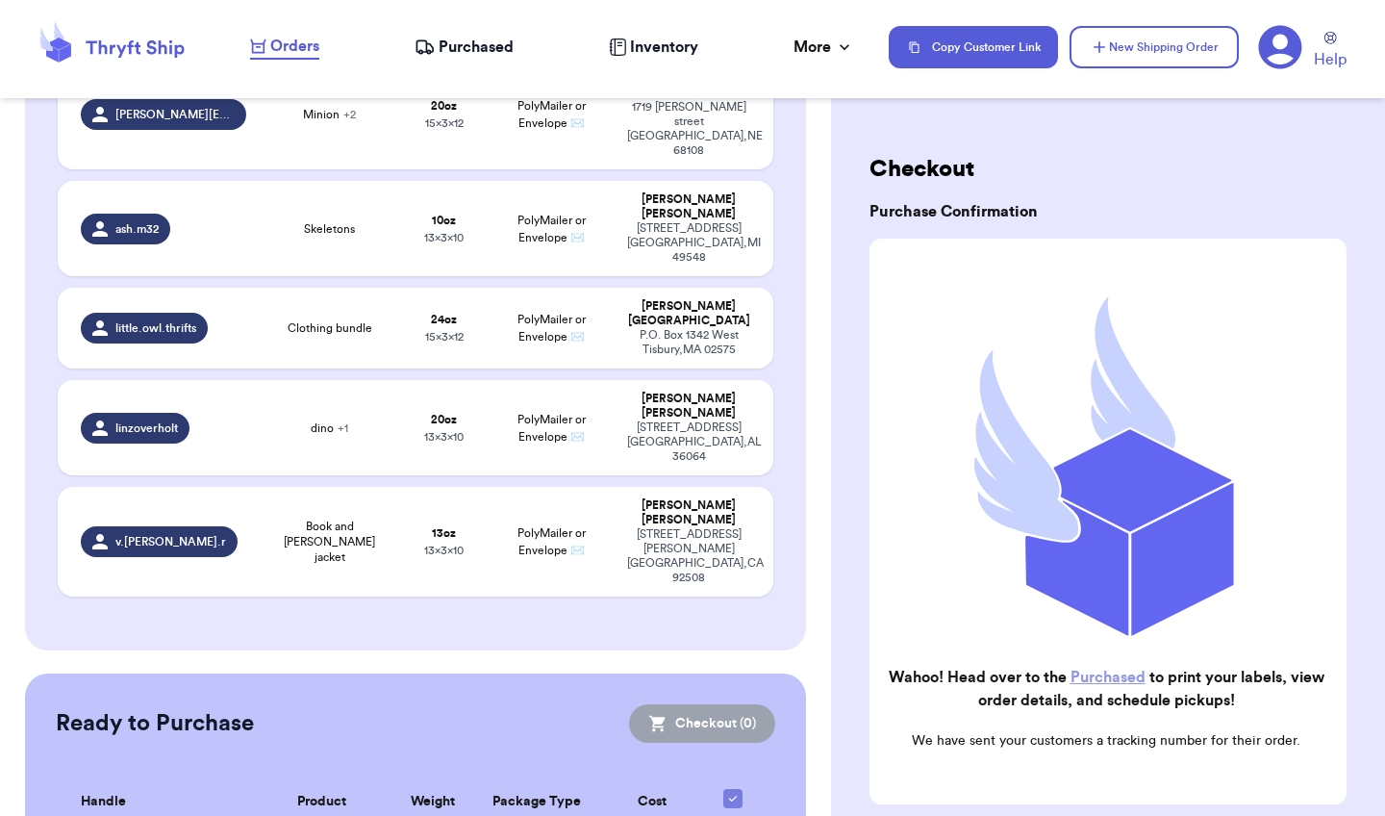
scroll to position [392, 0]
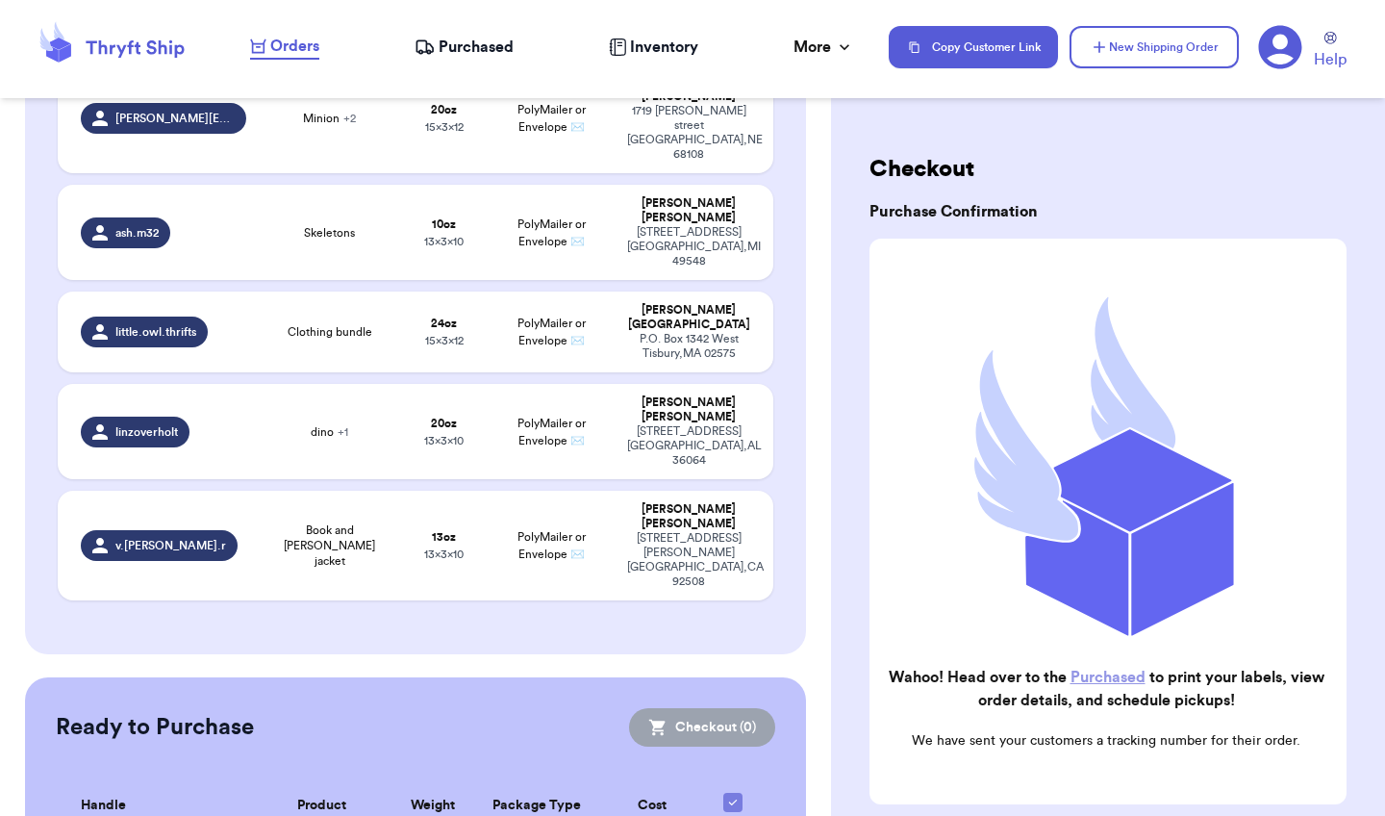
click at [1108, 678] on link "Purchased" at bounding box center [1107, 676] width 75 height 15
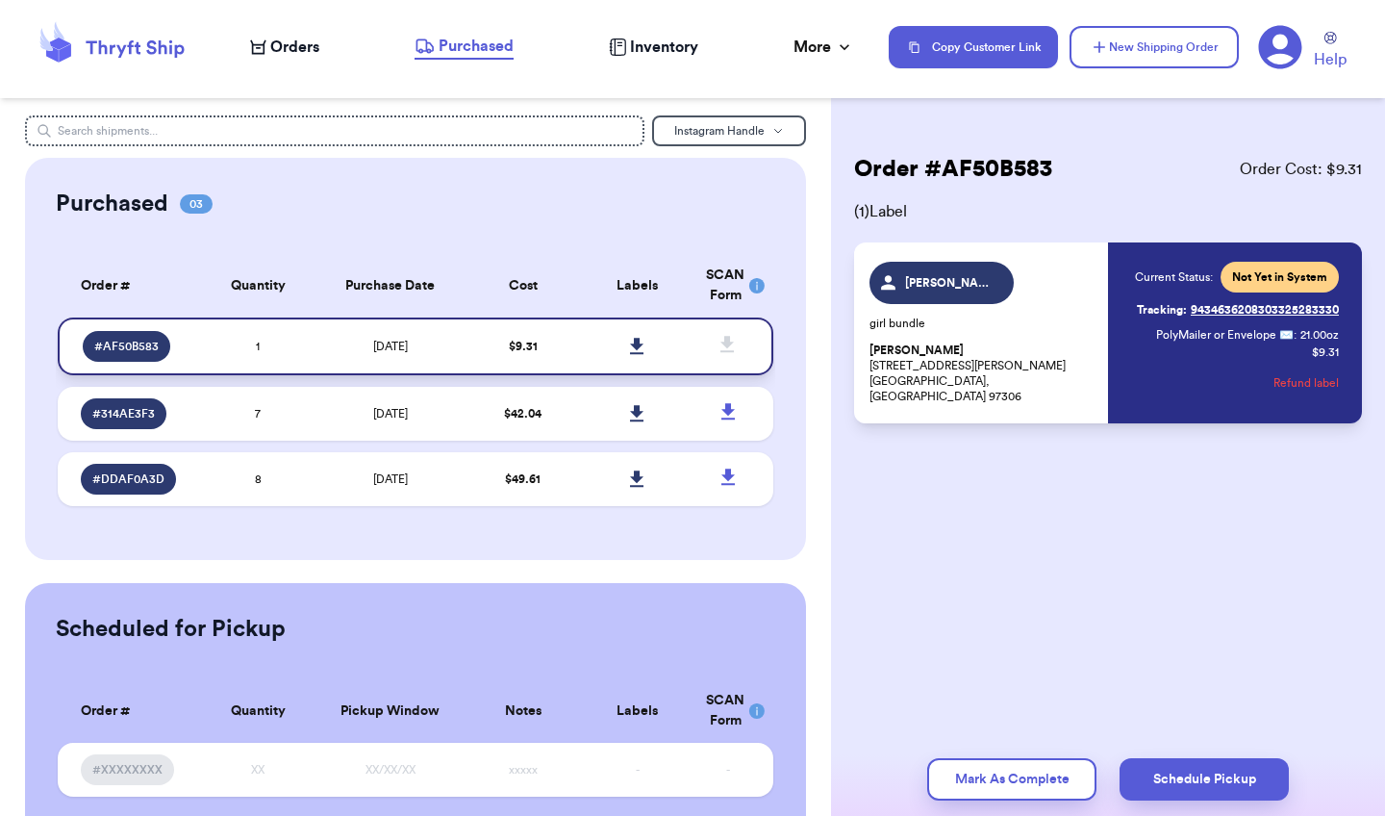
click at [636, 354] on icon at bounding box center [636, 346] width 13 height 16
click at [810, 114] on div "Instagram Handle Purchased 03 Order # Qty Labels SCAN # AF50B583 1 # 314AE3F3 7…" at bounding box center [415, 408] width 831 height 816
click at [635, 367] on link at bounding box center [637, 346] width 42 height 42
click at [531, 419] on span "$ 42.04" at bounding box center [523, 414] width 38 height 12
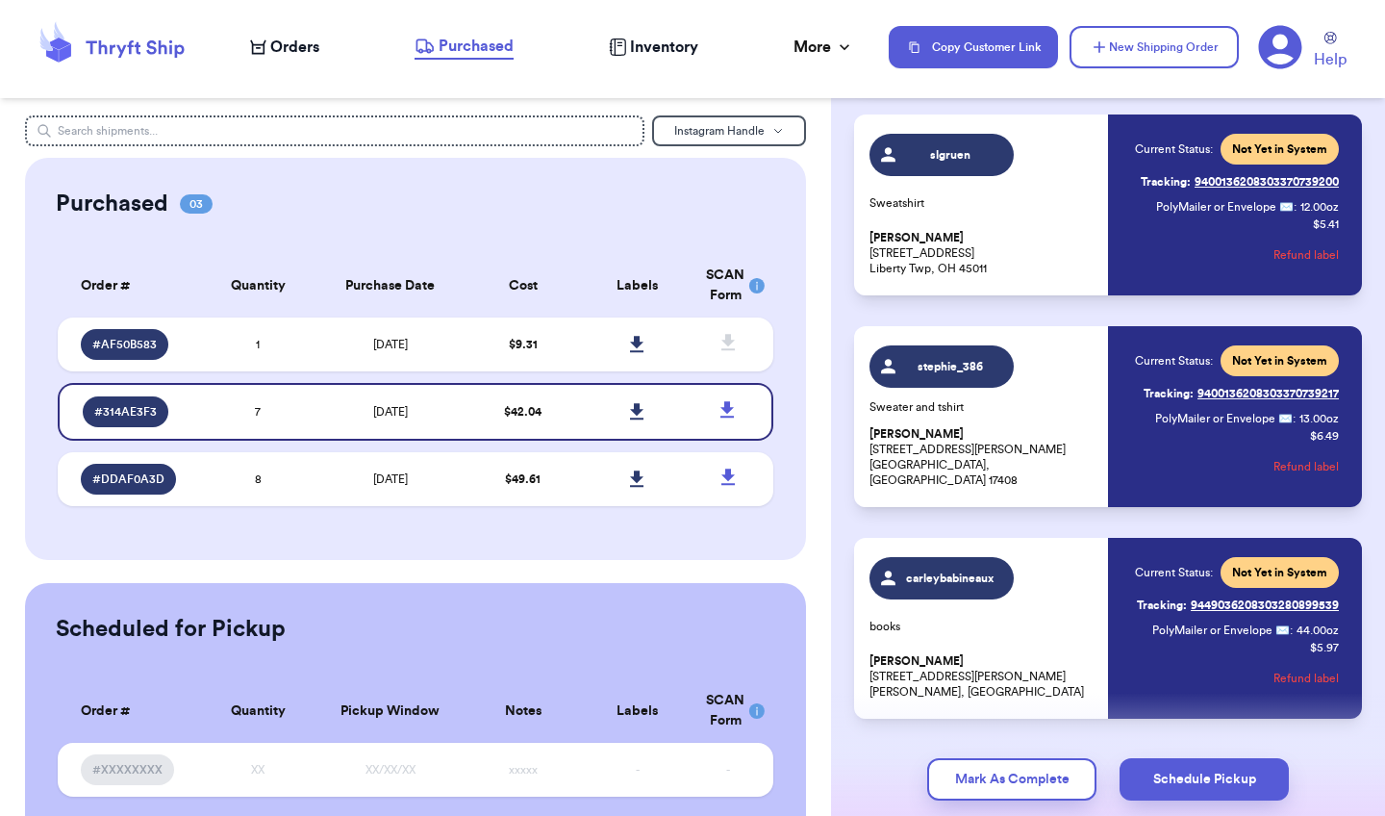
scroll to position [976, 0]
